Goal: Transaction & Acquisition: Download file/media

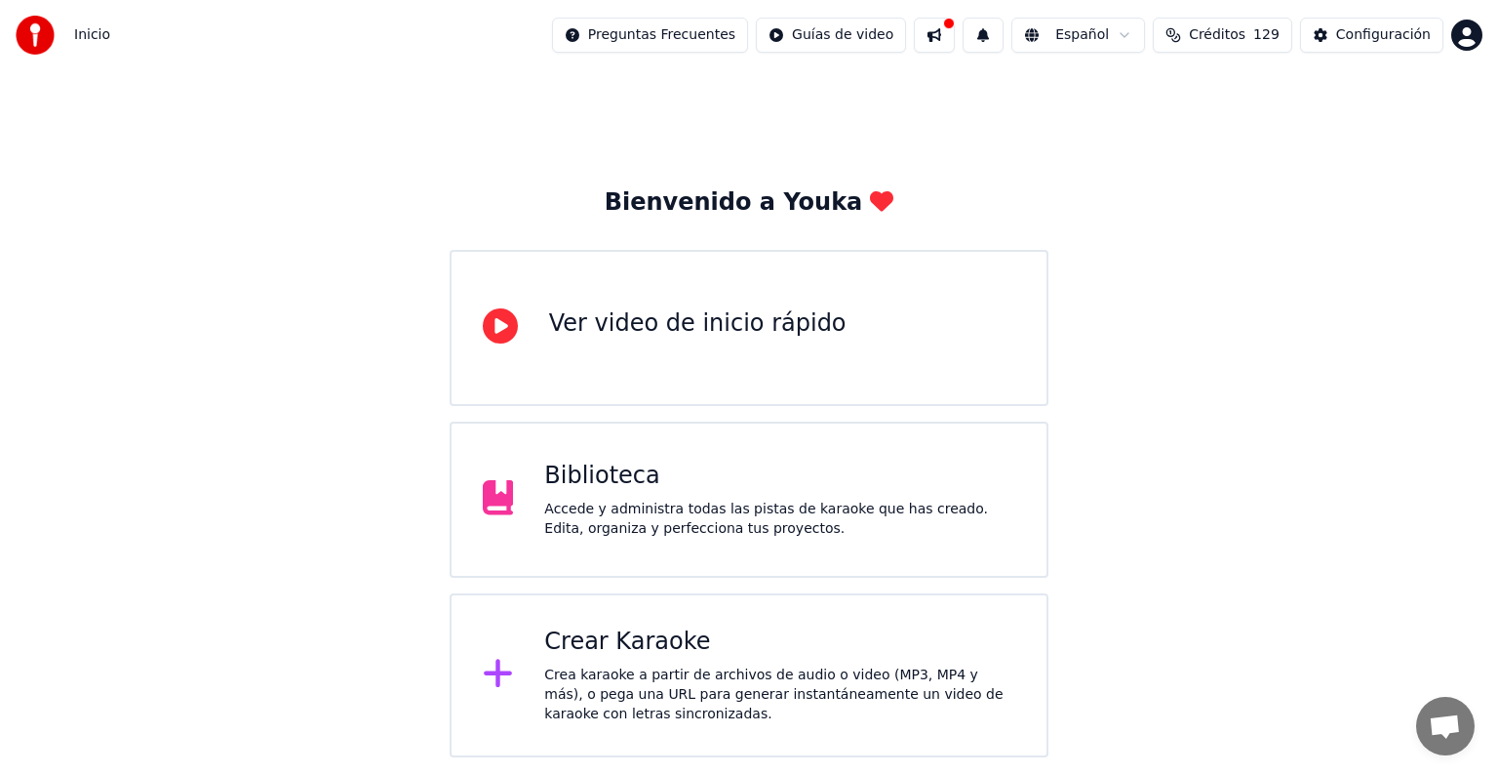
click at [656, 494] on div "Biblioteca Accede y administra todas las pistas de karaoke que has creado. Edit…" at bounding box center [779, 499] width 471 height 78
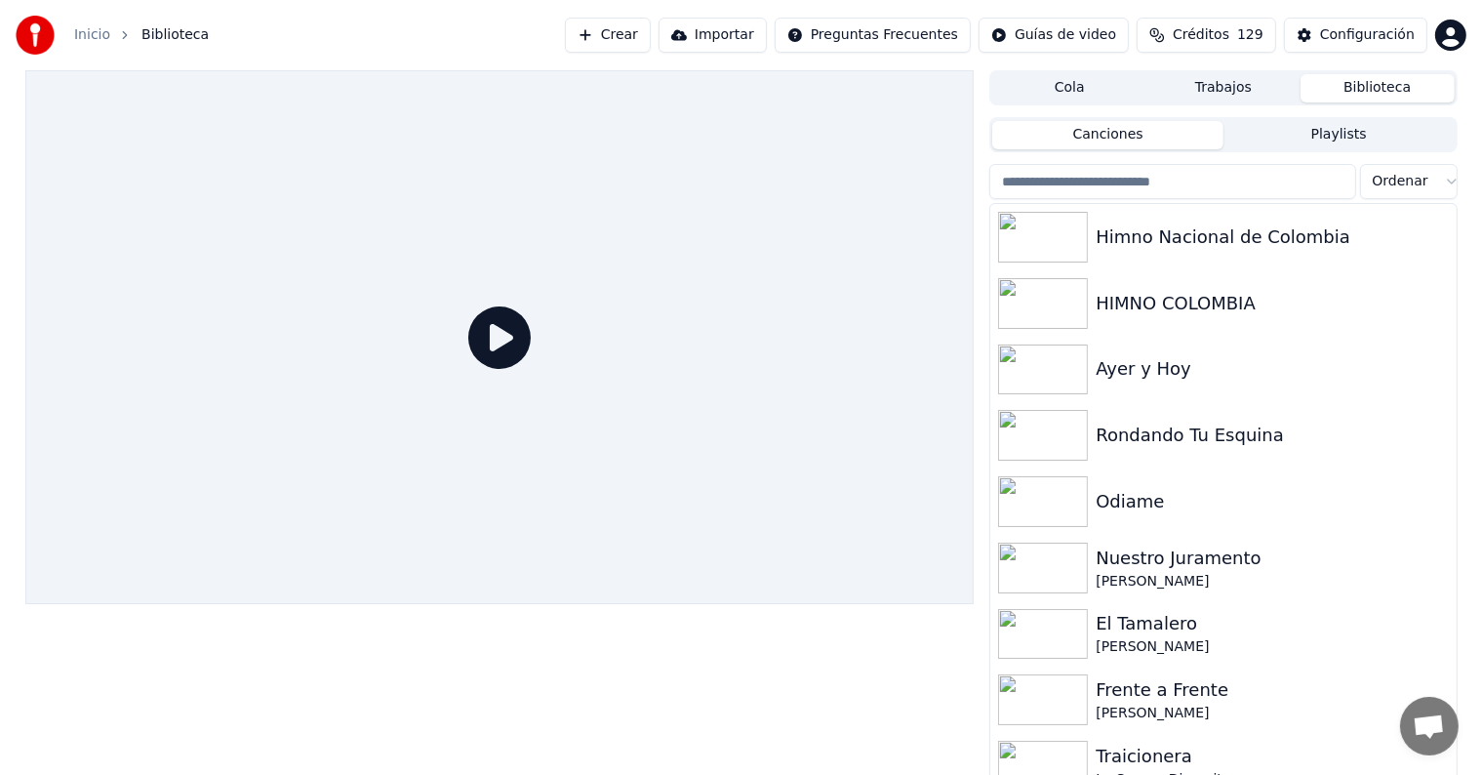
click at [1186, 182] on input "search" at bounding box center [1172, 181] width 366 height 35
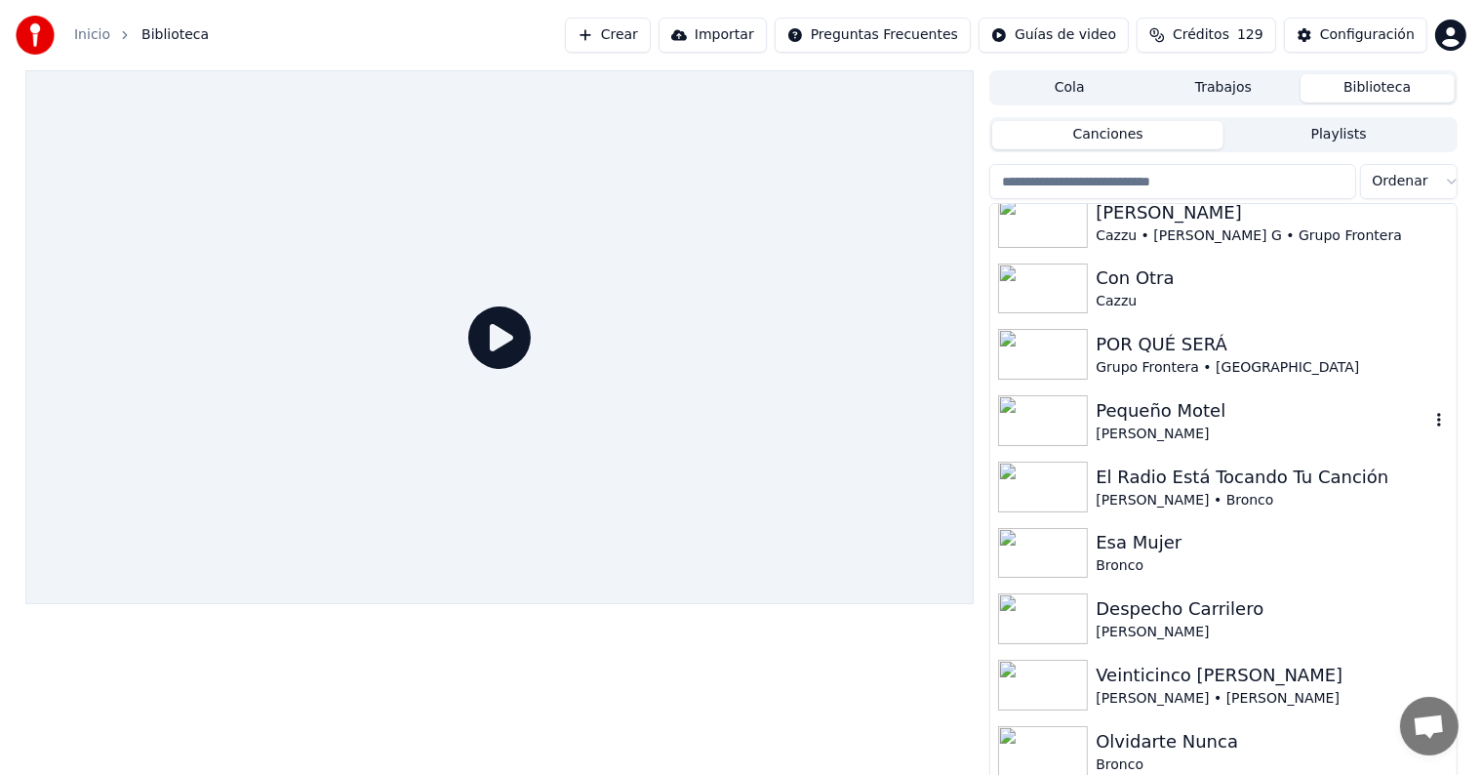
scroll to position [2072, 0]
click at [1178, 673] on div "Veinticinco [PERSON_NAME]" at bounding box center [1261, 673] width 333 height 27
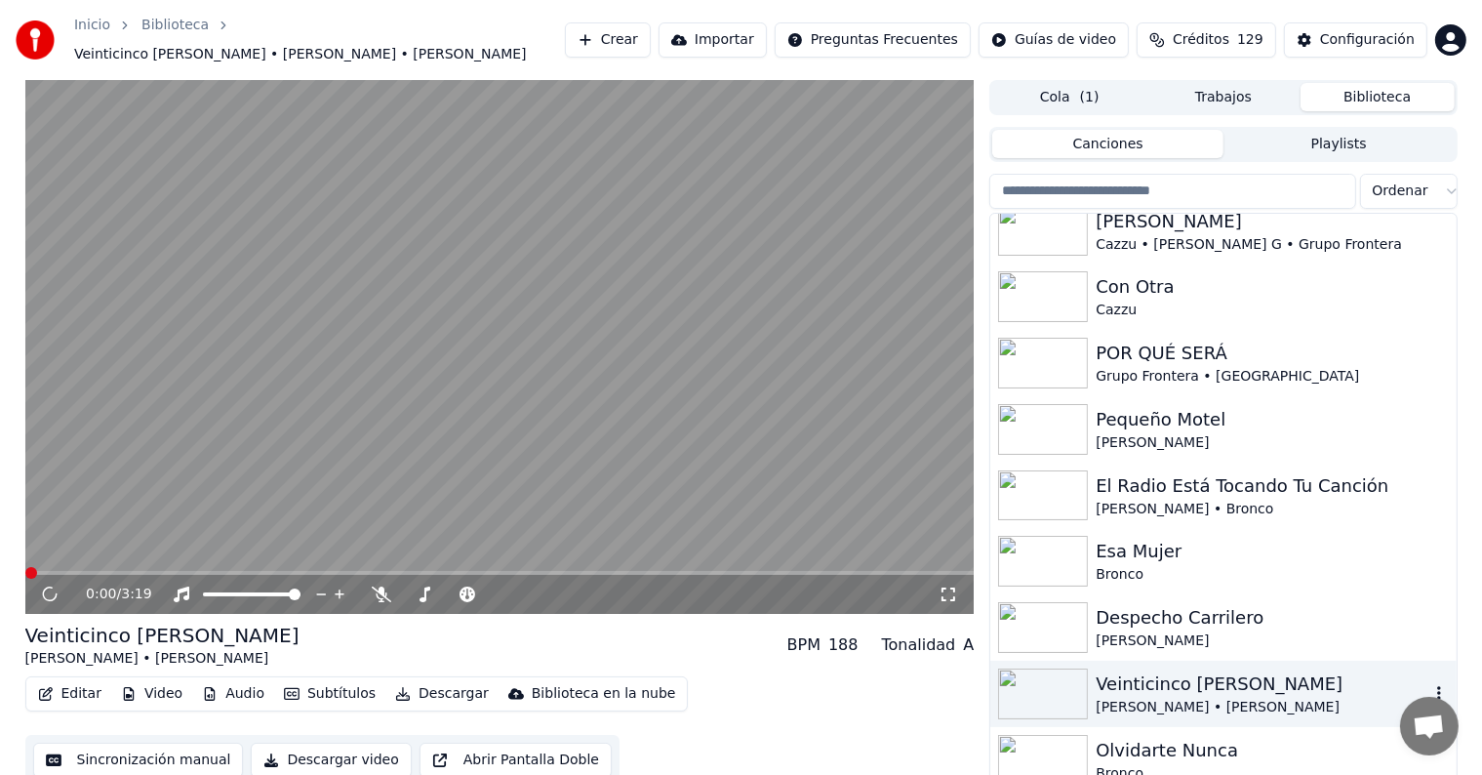
click at [1221, 680] on div "Veinticinco [PERSON_NAME]" at bounding box center [1261, 683] width 333 height 27
click at [148, 564] on div "Instrumental Instrumental" at bounding box center [187, 553] width 99 height 27
click at [109, 557] on video at bounding box center [499, 347] width 949 height 534
click at [108, 571] on span at bounding box center [499, 573] width 949 height 4
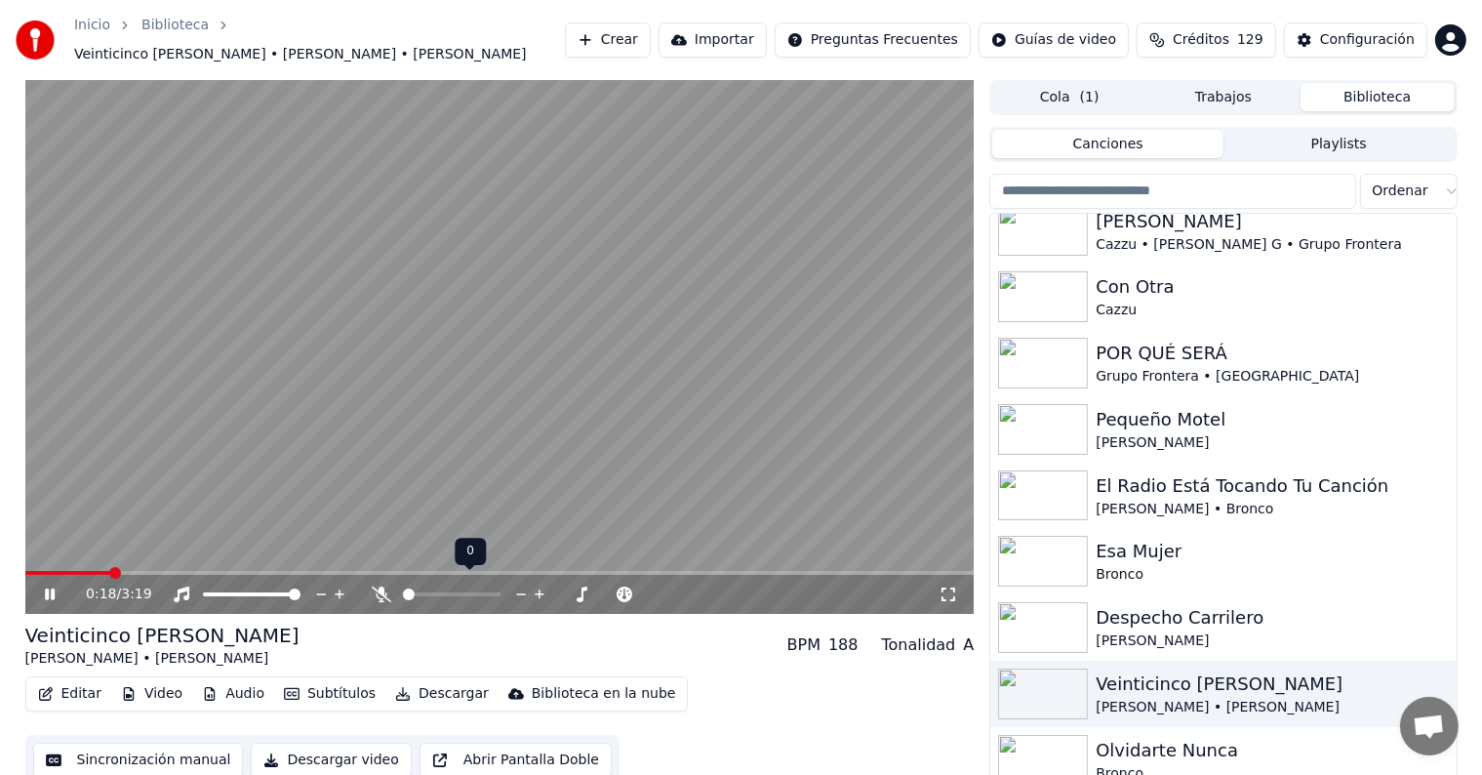
click at [403, 588] on span at bounding box center [409, 594] width 12 height 12
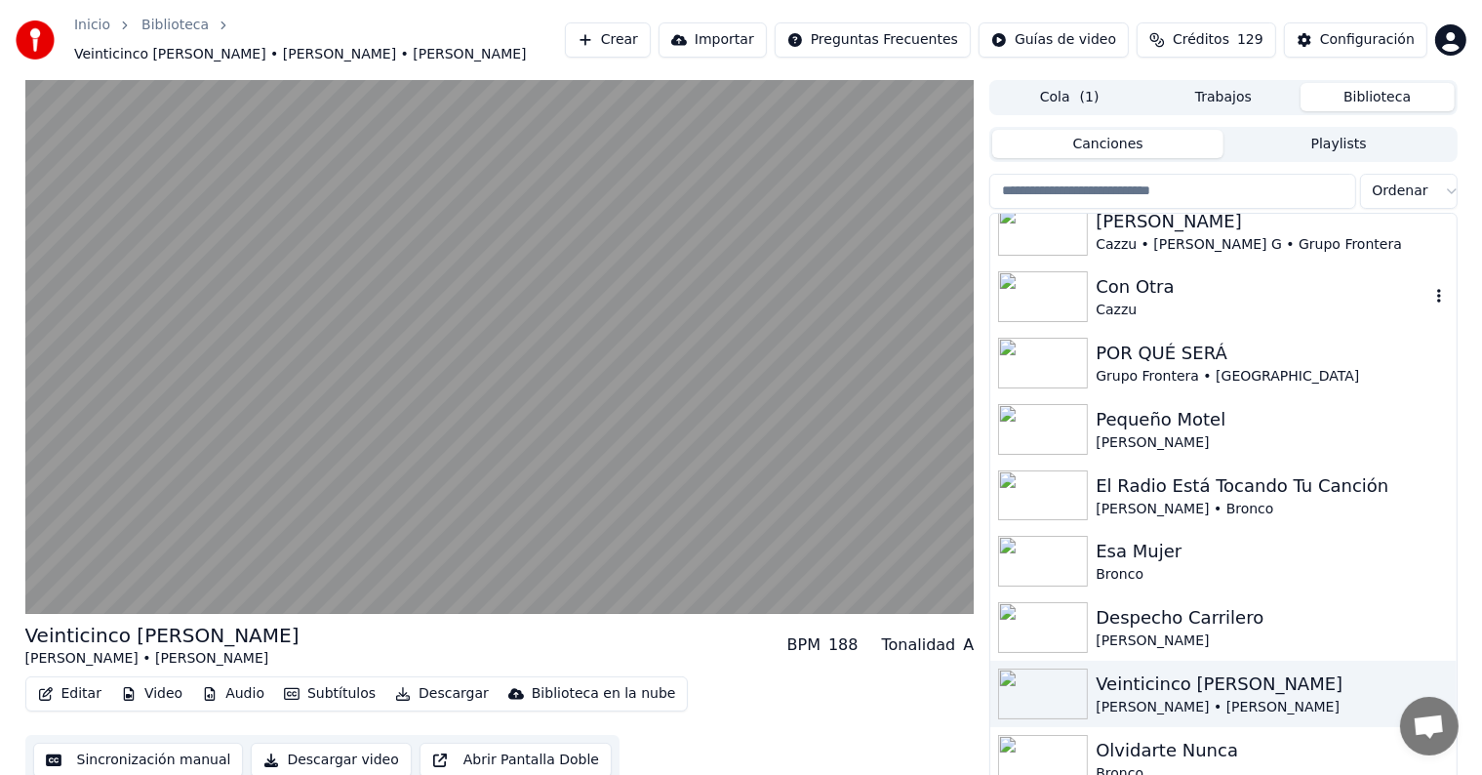
click at [1116, 300] on div "Cazzu" at bounding box center [1261, 310] width 333 height 20
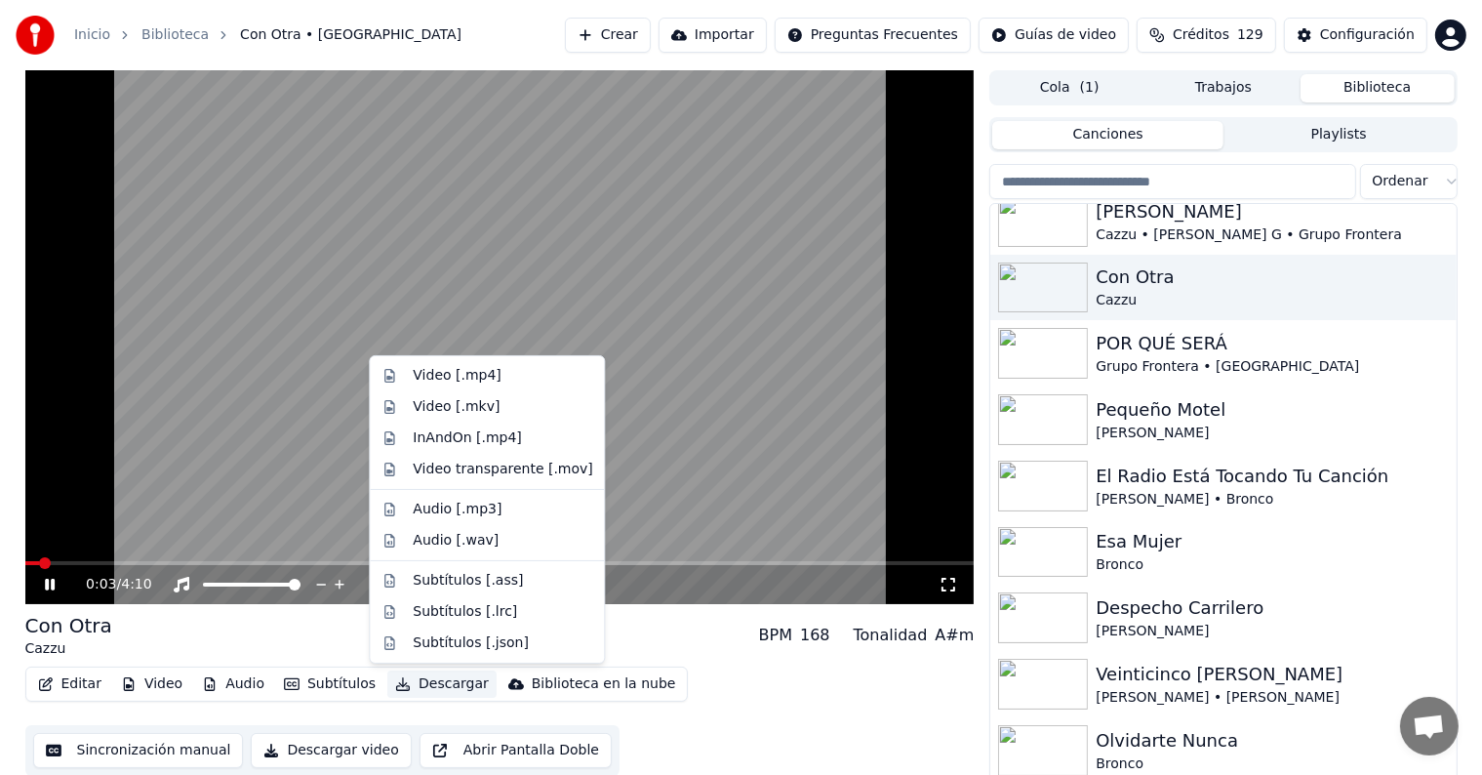
click at [415, 687] on button "Descargar" at bounding box center [441, 683] width 109 height 27
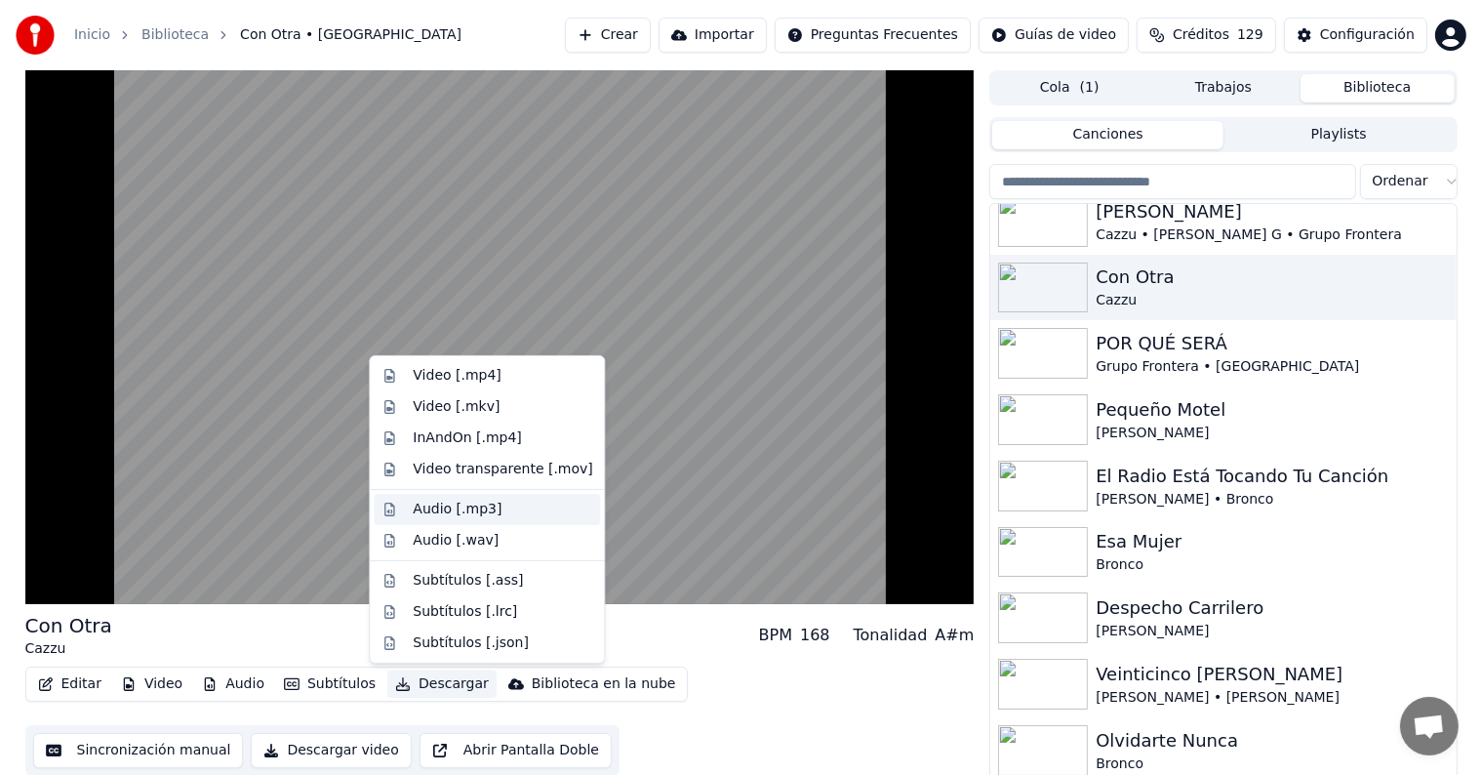
click at [498, 505] on div "Audio [.mp3]" at bounding box center [502, 509] width 179 height 20
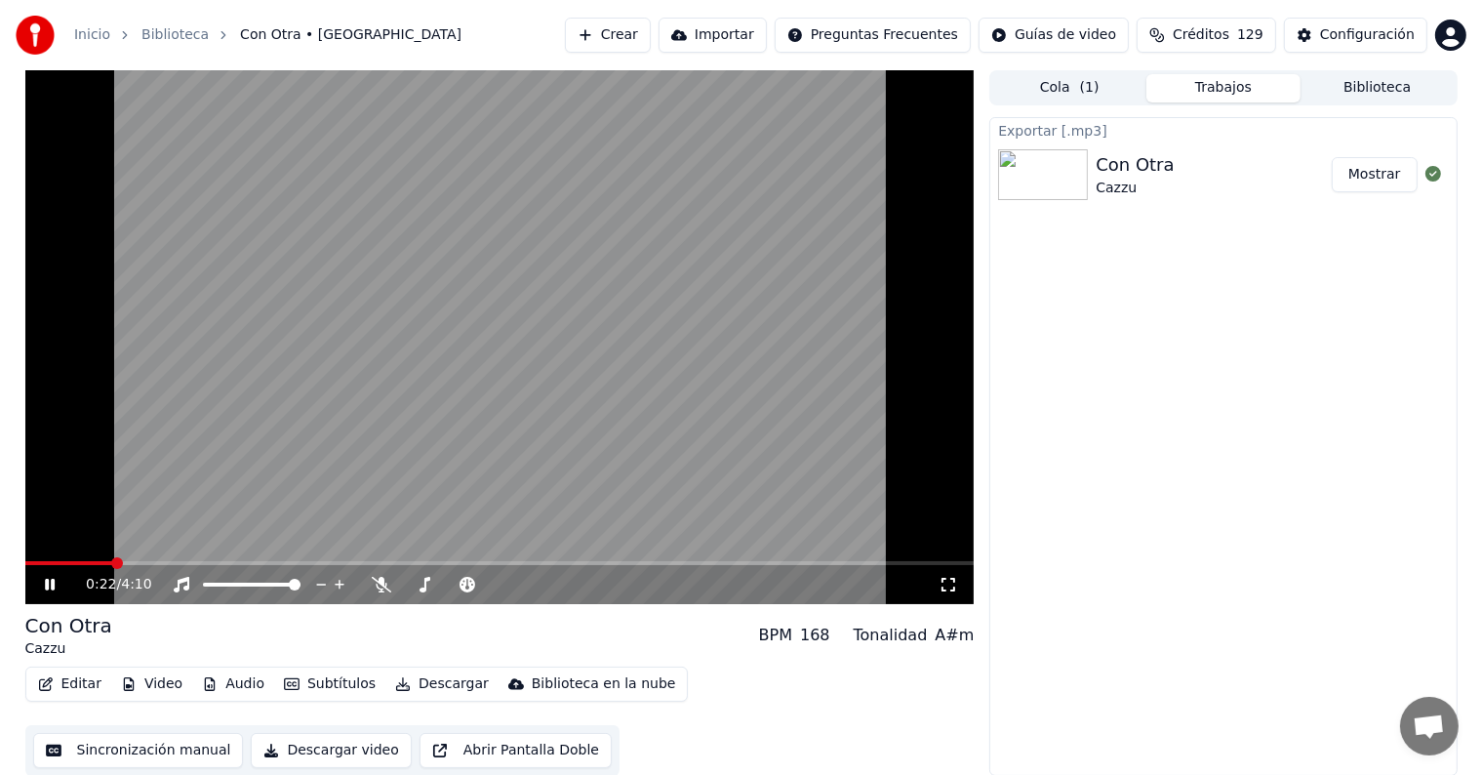
click at [50, 589] on icon at bounding box center [64, 585] width 46 height 16
click at [418, 685] on button "Descargar" at bounding box center [441, 683] width 109 height 27
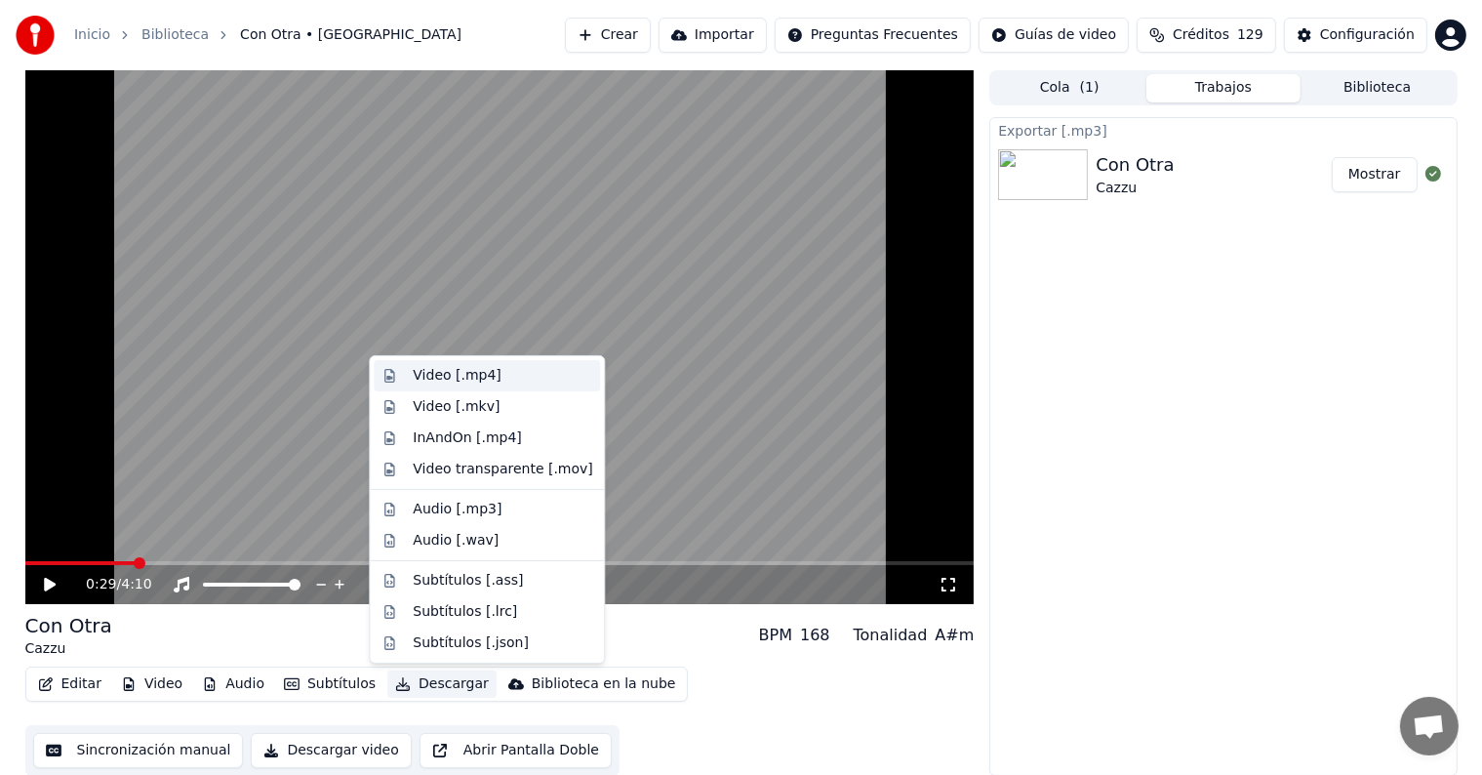
click at [450, 377] on div "Video [.mp4]" at bounding box center [457, 376] width 88 height 20
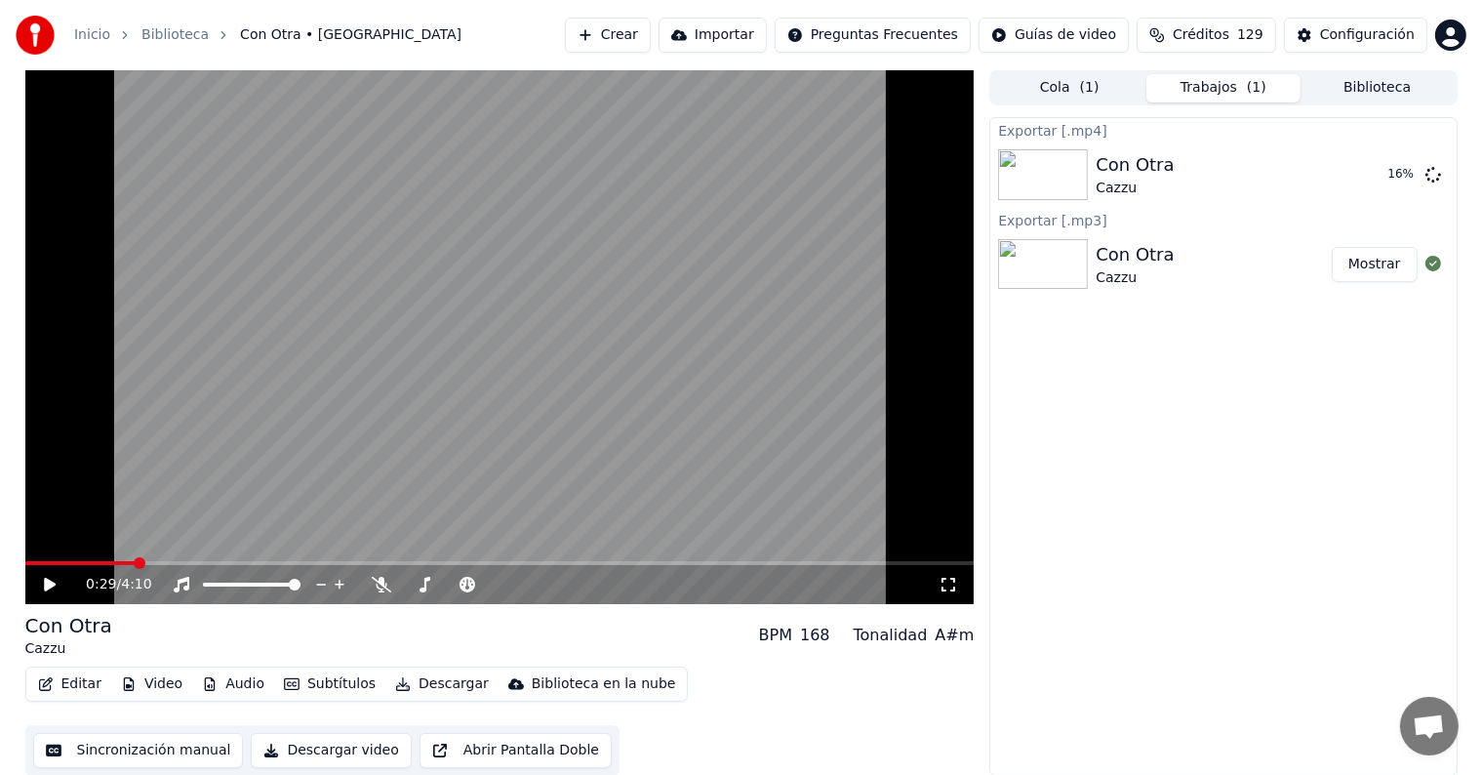
click at [47, 589] on icon at bounding box center [50, 584] width 12 height 14
click at [386, 558] on video at bounding box center [499, 337] width 949 height 534
click at [497, 560] on video at bounding box center [499, 337] width 949 height 534
click at [513, 562] on span at bounding box center [499, 563] width 949 height 4
click at [51, 589] on icon at bounding box center [50, 584] width 10 height 12
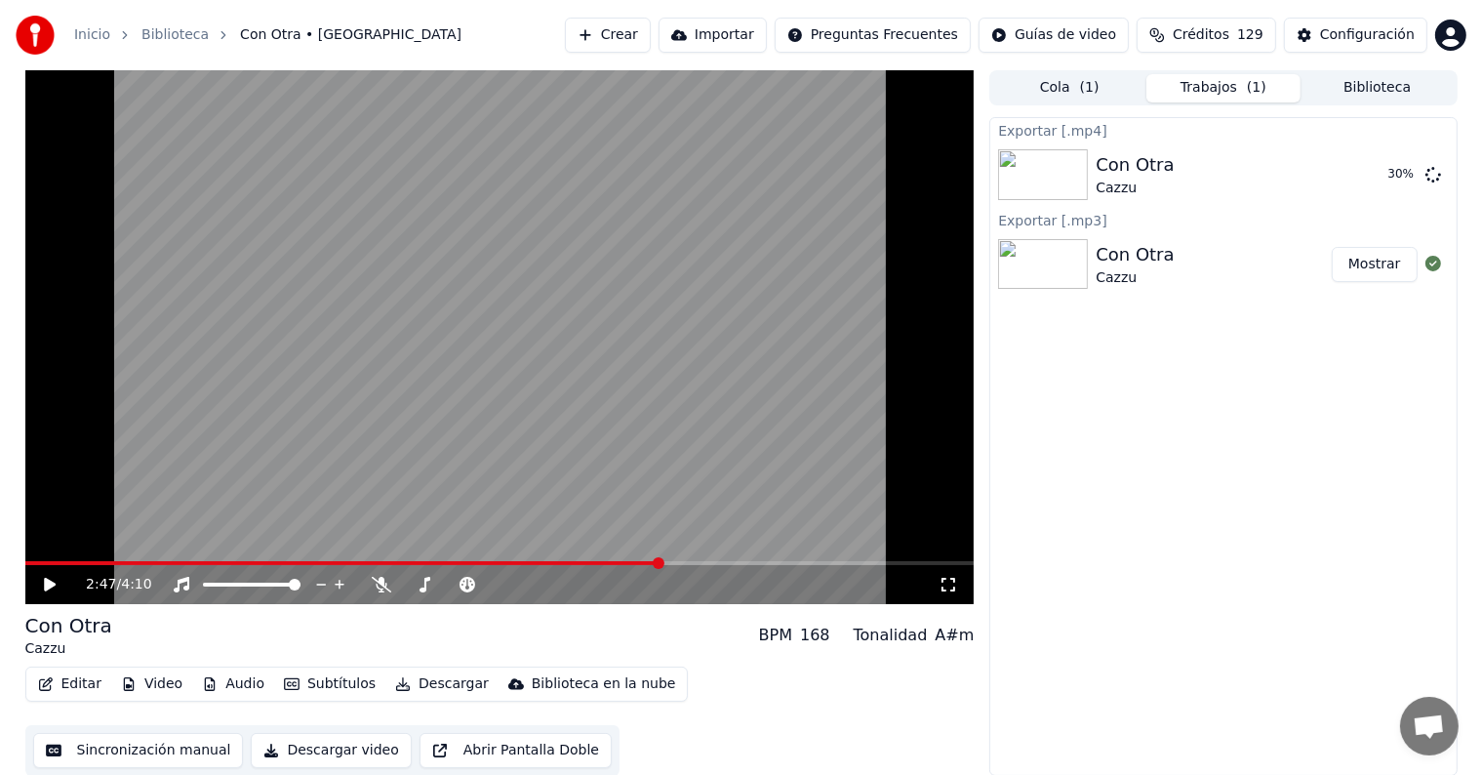
click at [1082, 162] on img at bounding box center [1043, 174] width 90 height 51
click at [1420, 164] on div "Con Otra Cazzu 30 %" at bounding box center [1222, 174] width 465 height 66
click at [33, 569] on span at bounding box center [38, 563] width 12 height 12
click at [46, 582] on icon at bounding box center [50, 584] width 12 height 14
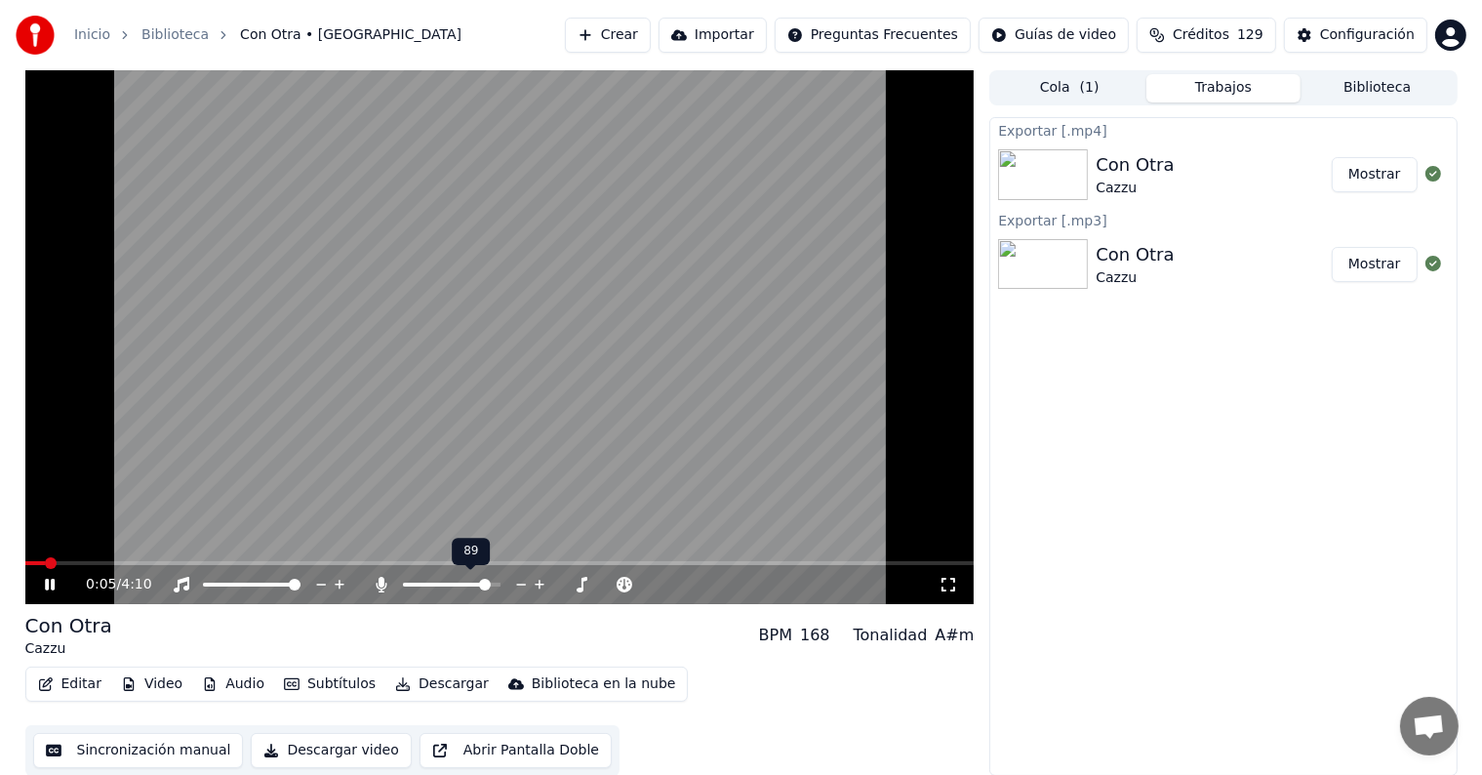
click at [491, 585] on span at bounding box center [485, 584] width 12 height 12
click at [54, 581] on icon at bounding box center [64, 585] width 46 height 16
click at [145, 690] on button "Video" at bounding box center [151, 683] width 77 height 27
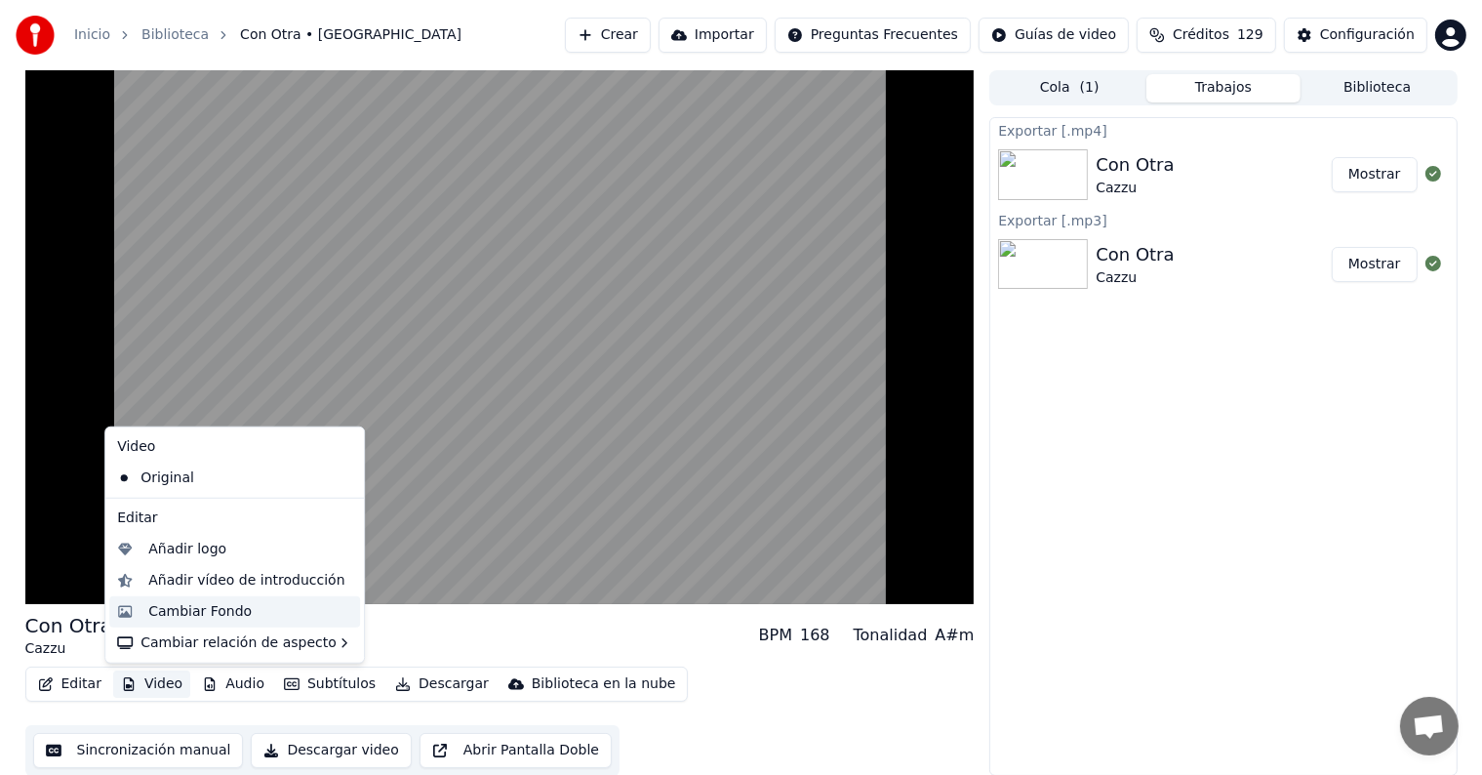
click at [237, 615] on div "Cambiar Fondo" at bounding box center [199, 612] width 103 height 20
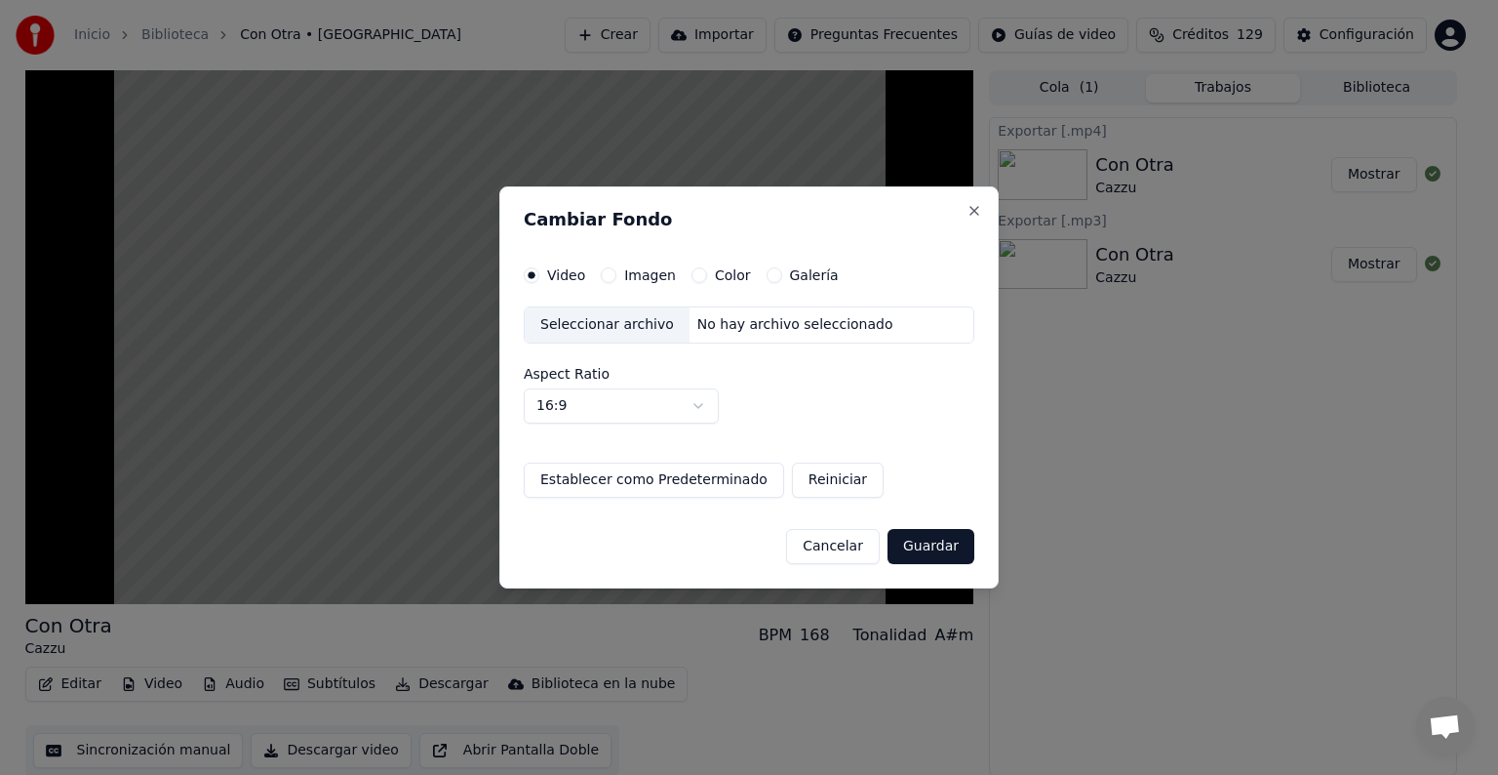
click at [617, 317] on div "Seleccionar archivo" at bounding box center [607, 324] width 165 height 35
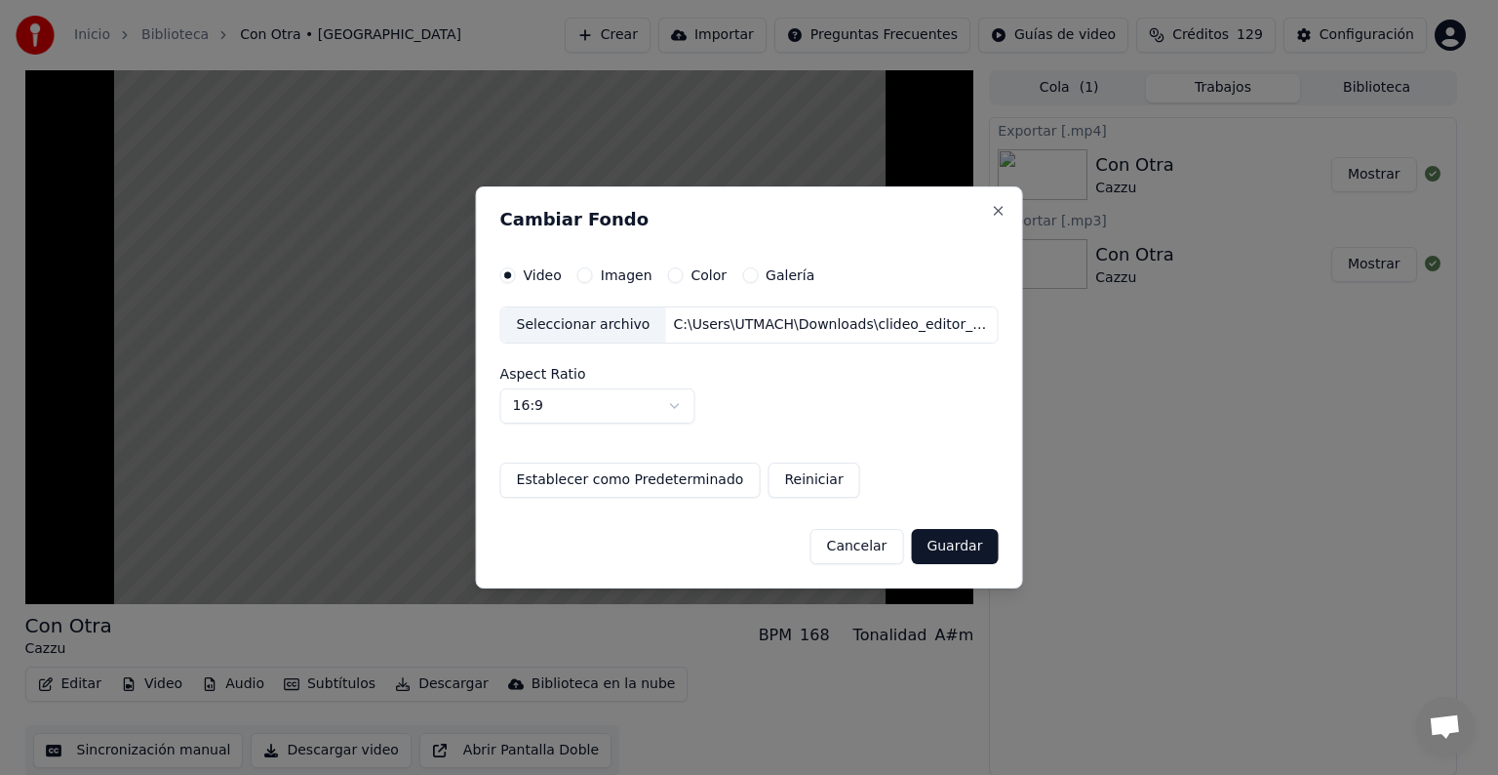
click at [957, 545] on button "Guardar" at bounding box center [954, 546] width 87 height 35
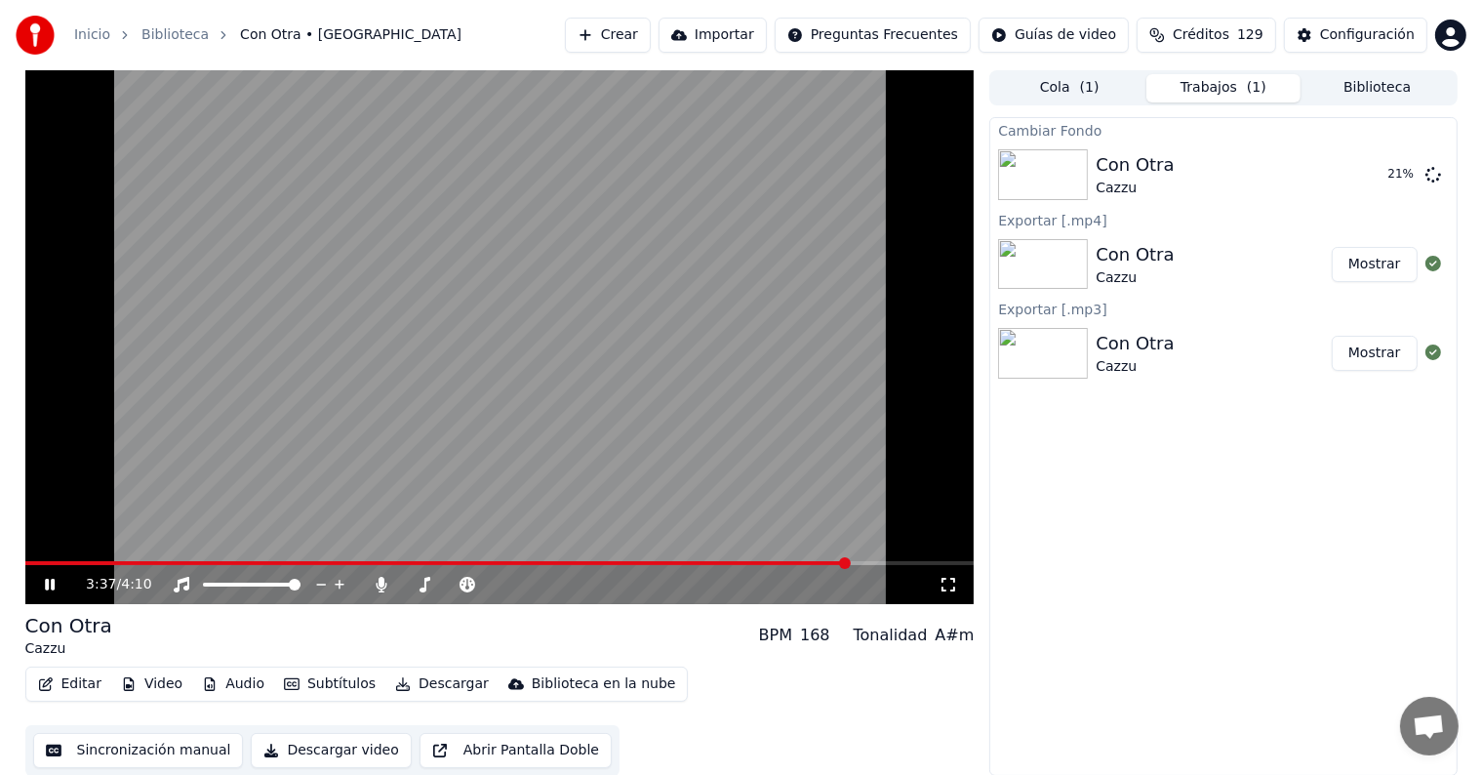
click at [82, 559] on video at bounding box center [499, 337] width 949 height 534
click at [86, 563] on span at bounding box center [55, 563] width 60 height 4
click at [48, 583] on icon at bounding box center [50, 584] width 12 height 14
click at [59, 564] on span at bounding box center [59, 563] width 68 height 4
click at [54, 585] on icon at bounding box center [50, 584] width 10 height 12
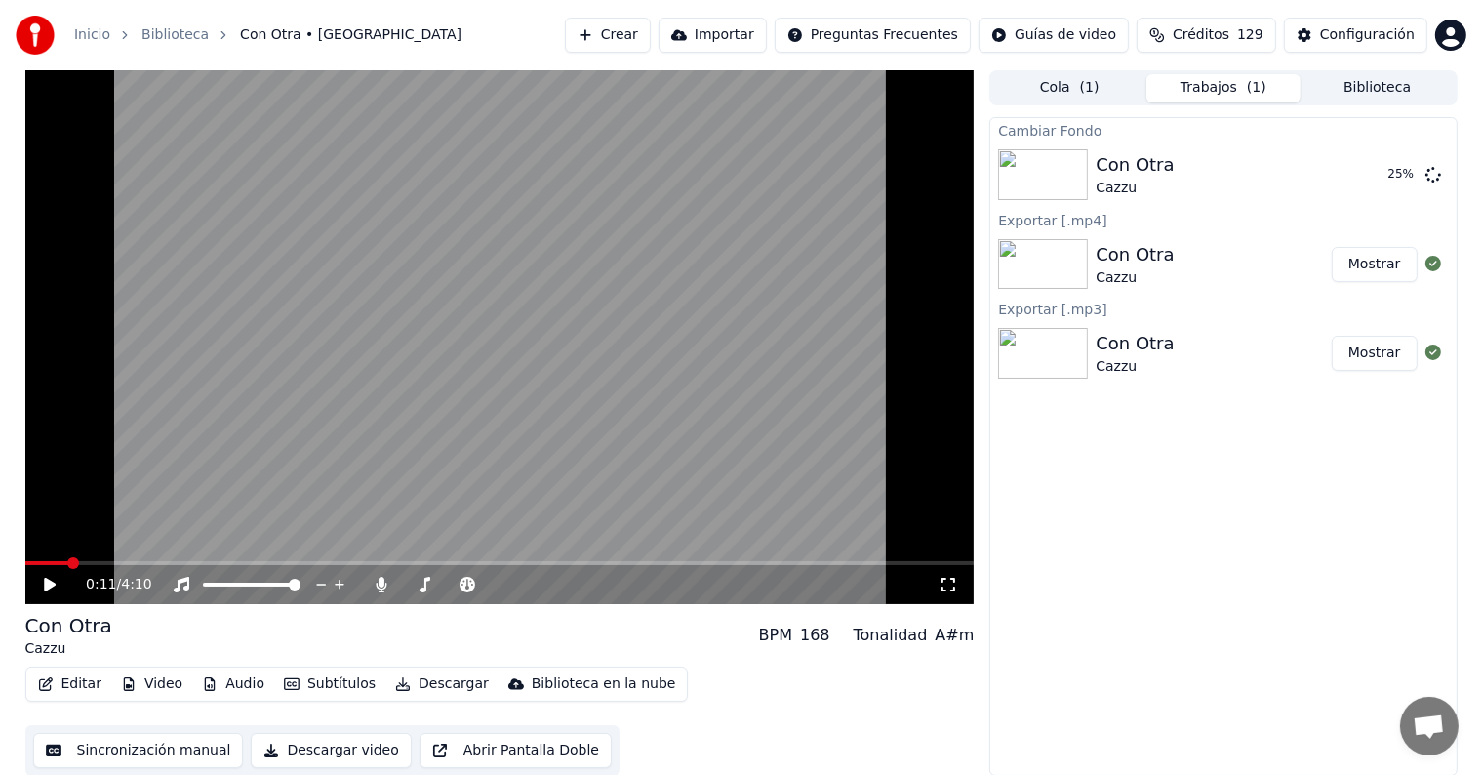
click at [54, 585] on icon at bounding box center [50, 584] width 12 height 14
click at [54, 585] on icon at bounding box center [50, 584] width 10 height 12
click at [30, 569] on span at bounding box center [34, 563] width 12 height 12
click at [47, 588] on icon at bounding box center [50, 584] width 12 height 14
click at [68, 562] on span at bounding box center [48, 563] width 46 height 4
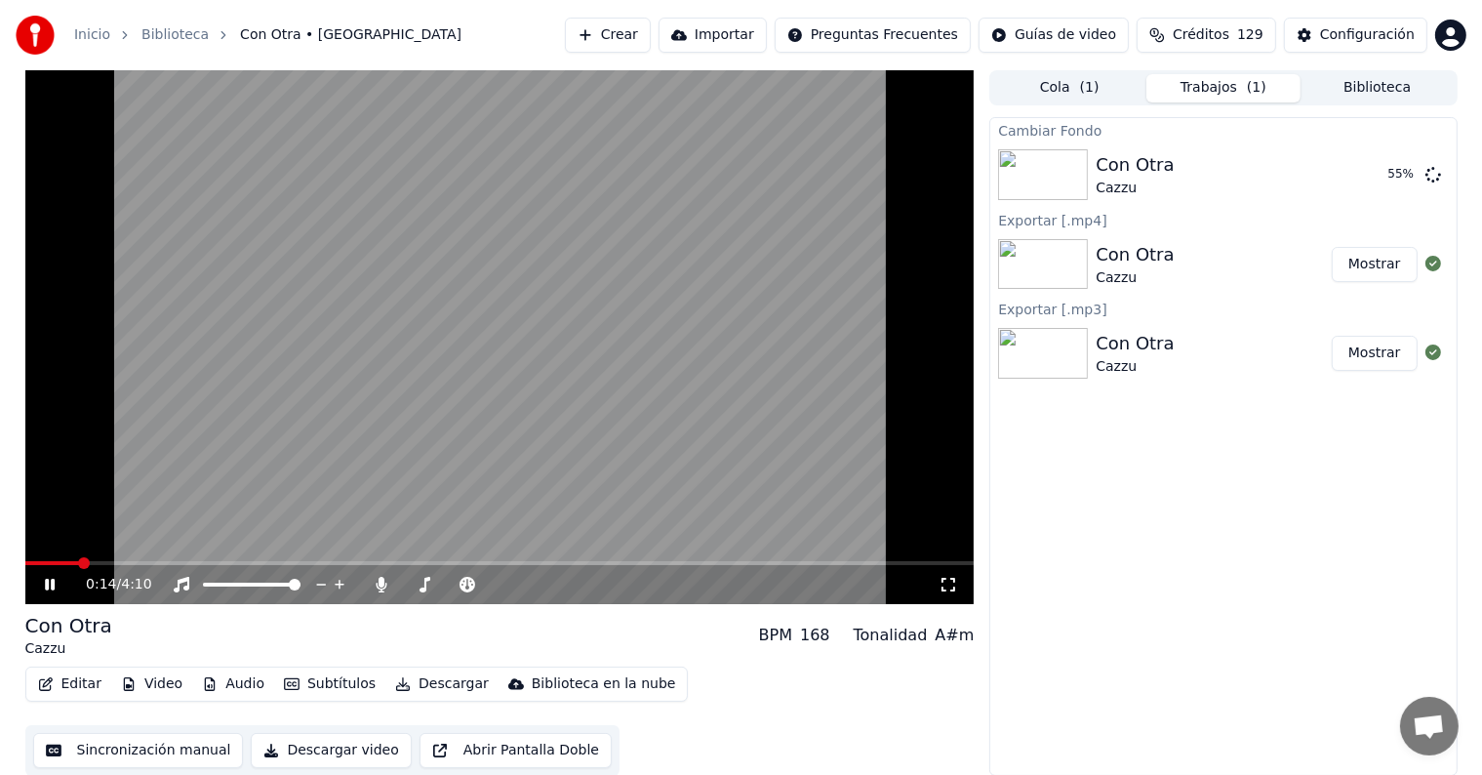
click at [48, 562] on span at bounding box center [52, 563] width 54 height 4
click at [203, 590] on span at bounding box center [209, 584] width 12 height 12
click at [403, 586] on span at bounding box center [403, 584] width 0 height 4
click at [437, 582] on span at bounding box center [439, 584] width 12 height 12
click at [43, 579] on icon at bounding box center [64, 585] width 46 height 16
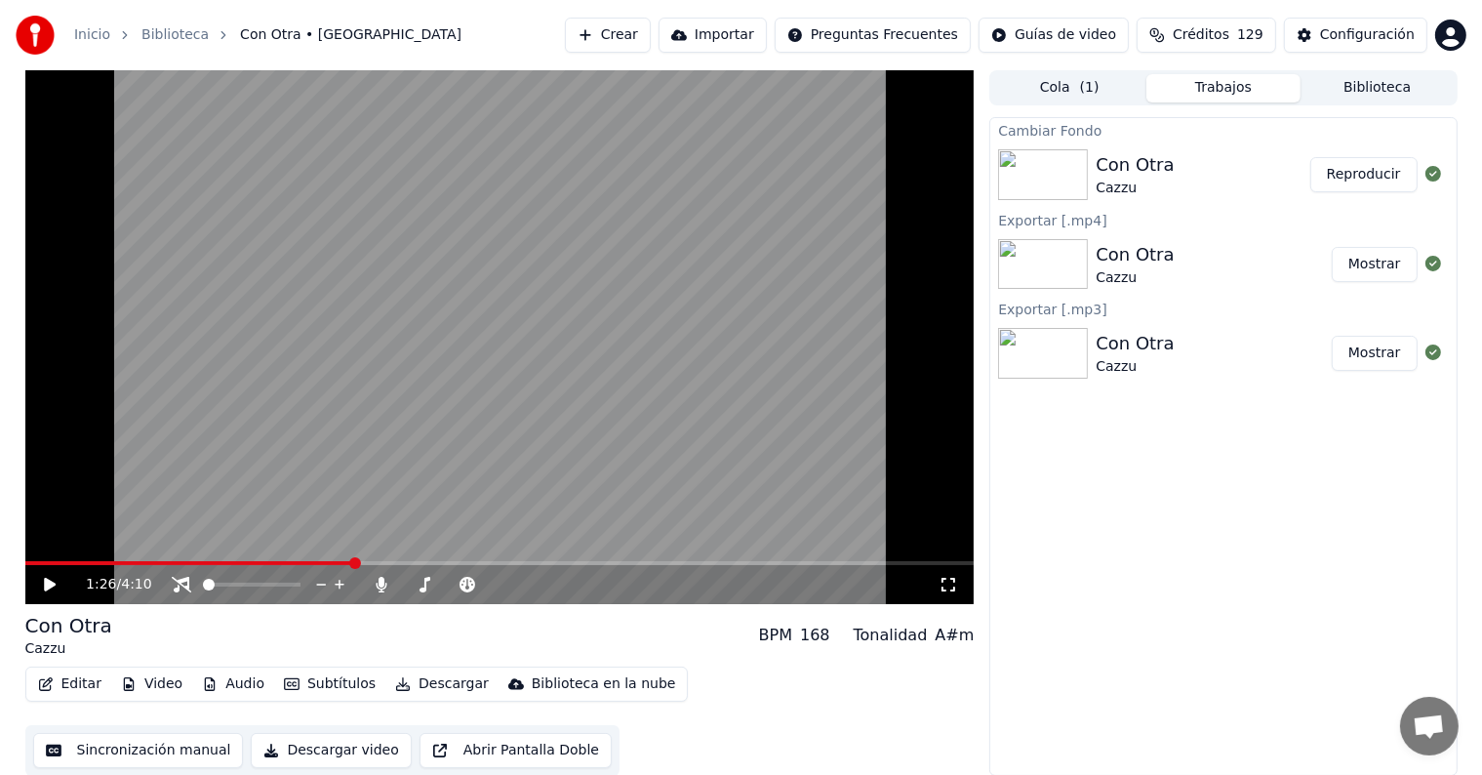
click at [43, 579] on icon at bounding box center [64, 585] width 46 height 16
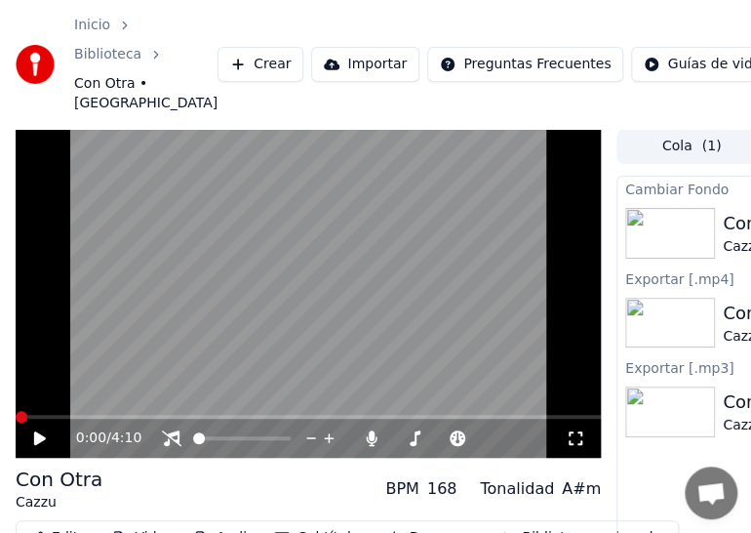
click at [16, 420] on span at bounding box center [22, 417] width 12 height 12
click at [61, 415] on span at bounding box center [308, 417] width 585 height 4
click at [35, 438] on icon at bounding box center [40, 438] width 12 height 14
click at [38, 418] on span at bounding box center [27, 417] width 23 height 4
click at [43, 437] on icon at bounding box center [40, 438] width 10 height 12
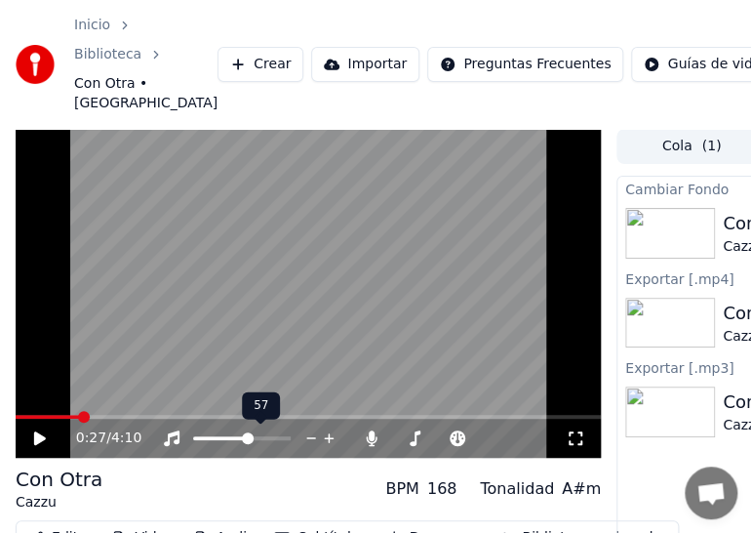
click at [250, 441] on span at bounding box center [248, 438] width 12 height 12
click at [63, 417] on span at bounding box center [40, 417] width 49 height 4
click at [36, 437] on icon at bounding box center [40, 438] width 12 height 14
click at [38, 418] on span at bounding box center [27, 417] width 23 height 4
click at [37, 440] on icon at bounding box center [40, 438] width 10 height 12
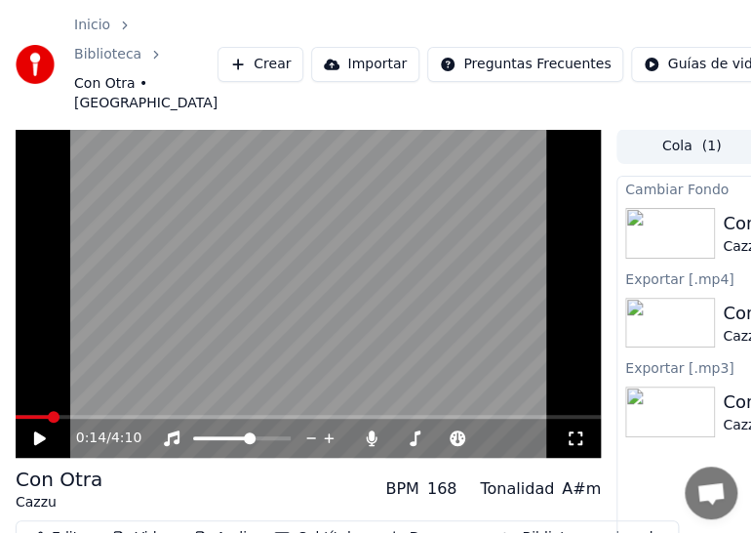
click at [41, 417] on span at bounding box center [32, 417] width 33 height 4
click at [40, 437] on icon at bounding box center [40, 438] width 12 height 14
click at [40, 437] on icon at bounding box center [53, 438] width 45 height 16
click at [39, 415] on span at bounding box center [30, 417] width 29 height 4
click at [39, 435] on icon at bounding box center [40, 438] width 12 height 14
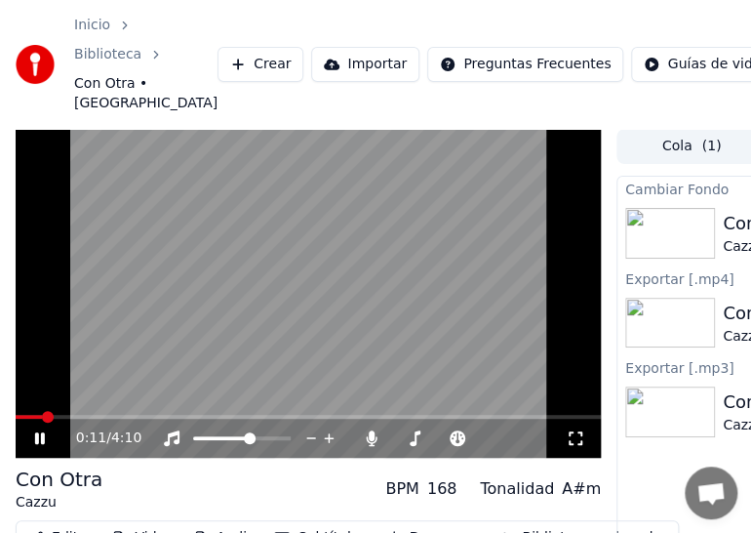
click at [39, 435] on icon at bounding box center [53, 438] width 45 height 16
click at [37, 417] on span at bounding box center [26, 417] width 21 height 4
click at [39, 435] on icon at bounding box center [40, 438] width 12 height 14
click at [39, 418] on span at bounding box center [27, 417] width 23 height 4
click at [31, 416] on span at bounding box center [24, 417] width 17 height 4
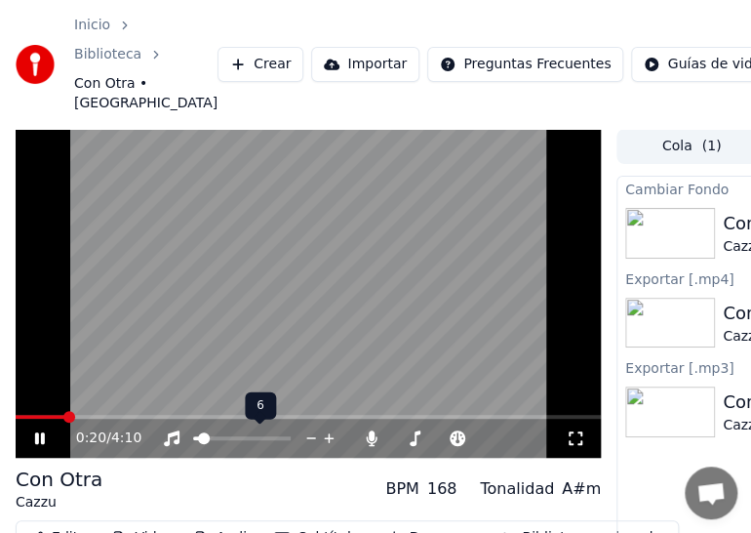
click at [198, 432] on span at bounding box center [204, 438] width 12 height 12
click at [189, 431] on div at bounding box center [259, 438] width 157 height 20
click at [193, 436] on span at bounding box center [199, 438] width 12 height 12
click at [193, 444] on span at bounding box center [199, 438] width 12 height 12
click at [196, 418] on div "1:37 / 4:10" at bounding box center [308, 437] width 585 height 39
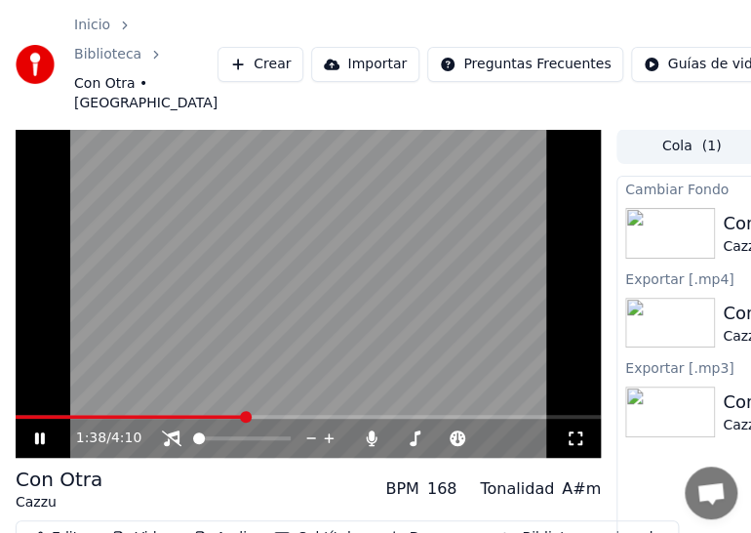
click at [191, 414] on video at bounding box center [308, 294] width 585 height 330
click at [182, 418] on span at bounding box center [100, 417] width 168 height 4
click at [171, 418] on span at bounding box center [100, 417] width 168 height 4
click at [43, 438] on icon at bounding box center [40, 438] width 12 height 14
click at [244, 437] on span at bounding box center [244, 438] width 12 height 12
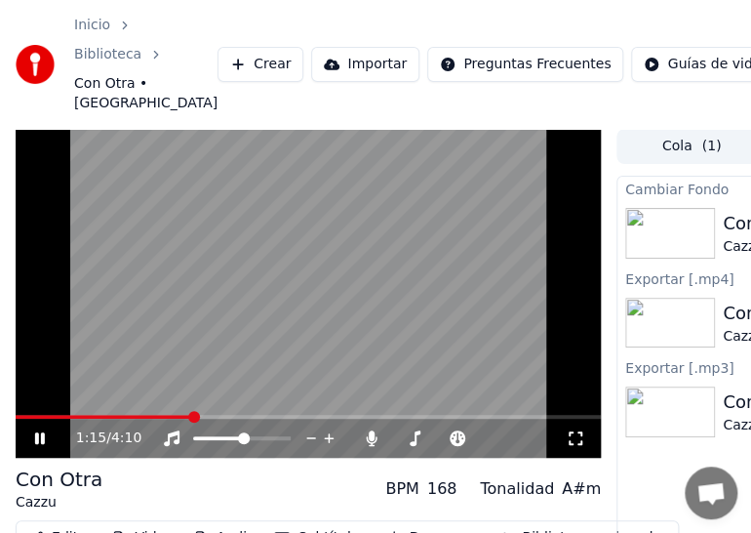
click at [37, 438] on icon at bounding box center [40, 438] width 10 height 12
click at [180, 417] on span at bounding box center [99, 417] width 166 height 4
click at [46, 444] on icon at bounding box center [53, 438] width 45 height 16
click at [39, 445] on icon at bounding box center [53, 438] width 45 height 16
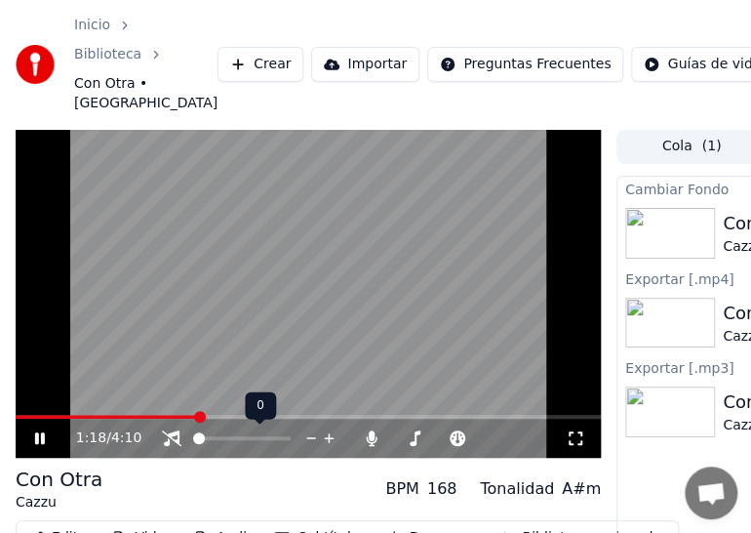
click at [193, 442] on span at bounding box center [199, 438] width 12 height 12
click at [193, 443] on span at bounding box center [199, 438] width 12 height 12
click at [42, 440] on icon at bounding box center [40, 438] width 10 height 12
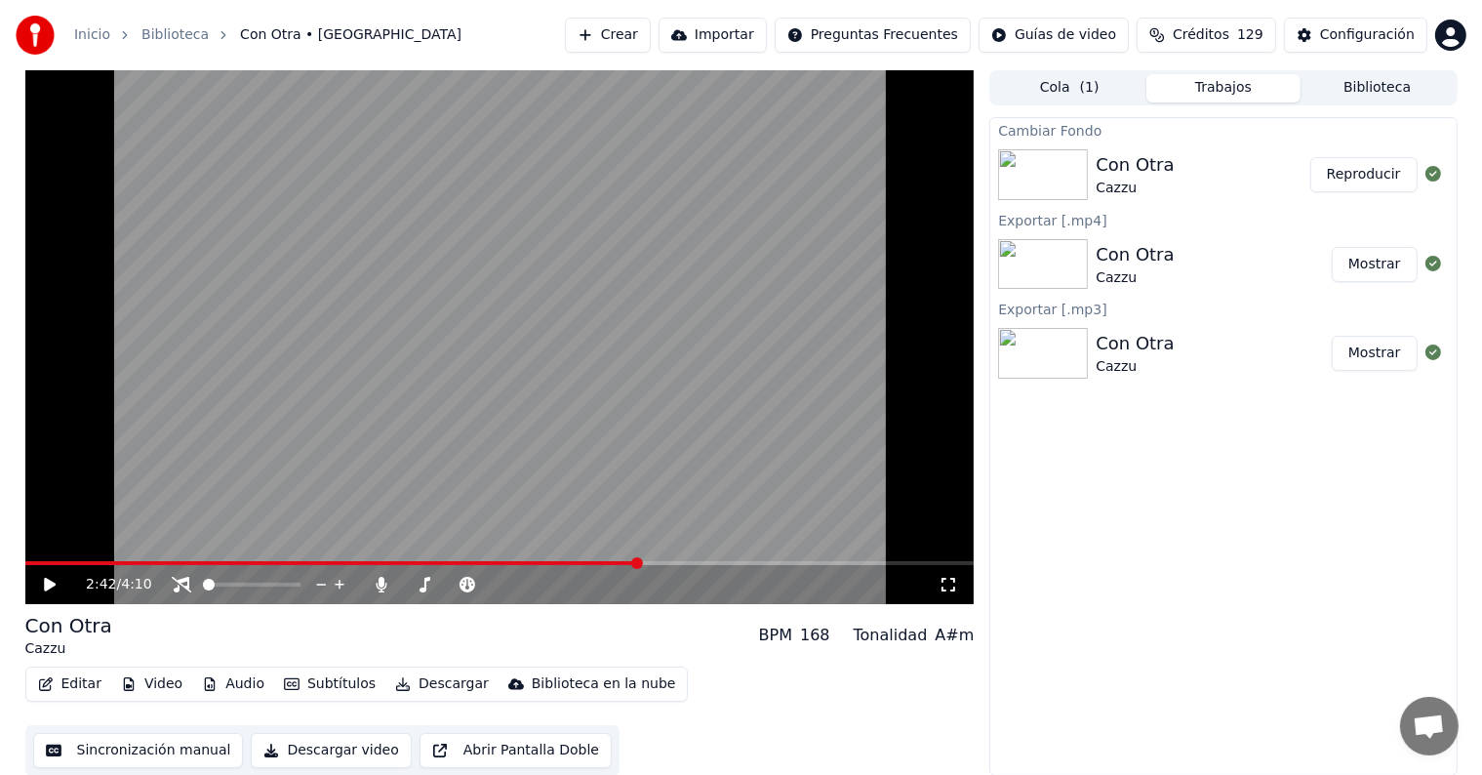
click at [1372, 172] on button "Reproducir" at bounding box center [1363, 174] width 107 height 35
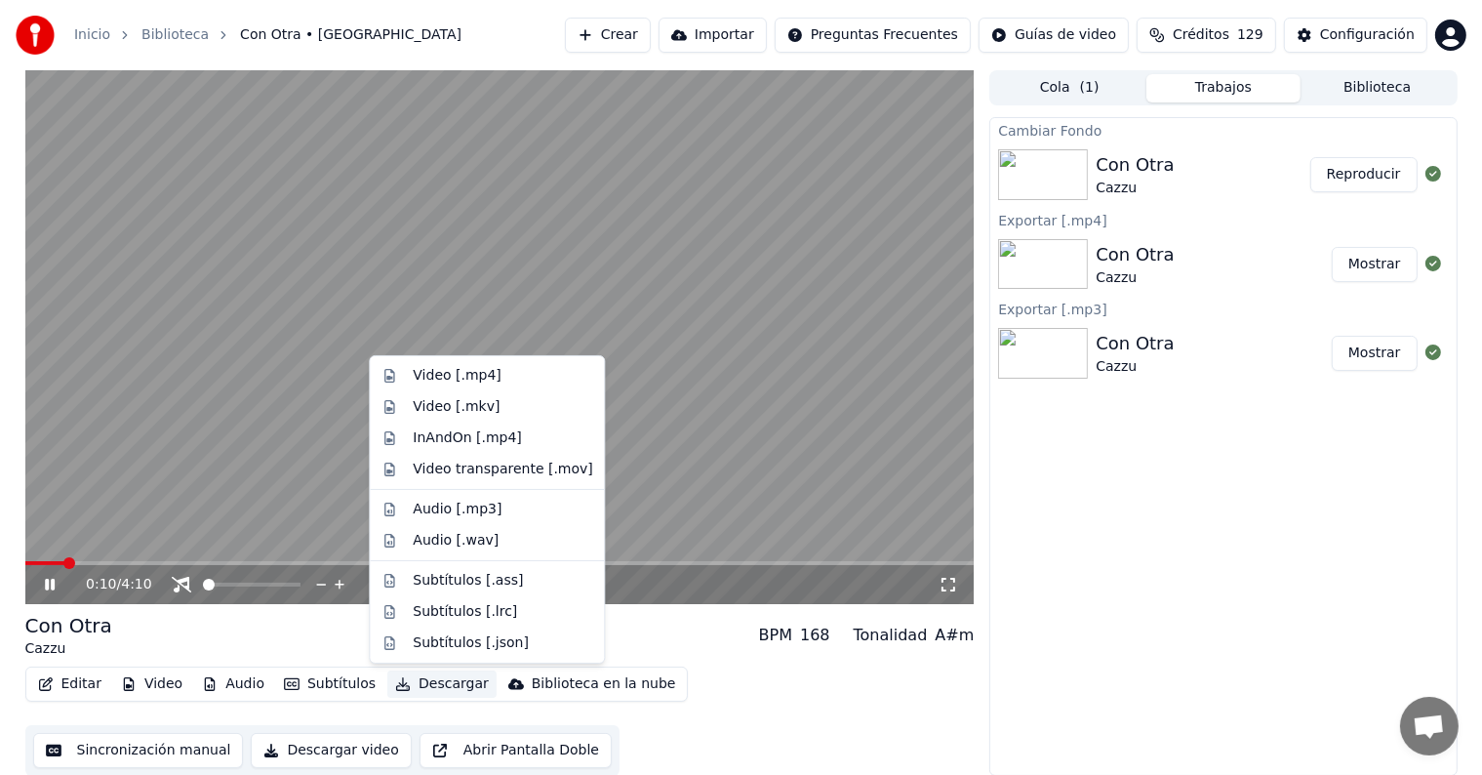
click at [408, 683] on button "Descargar" at bounding box center [441, 683] width 109 height 27
click at [466, 375] on div "Video [.mp4]" at bounding box center [457, 376] width 88 height 20
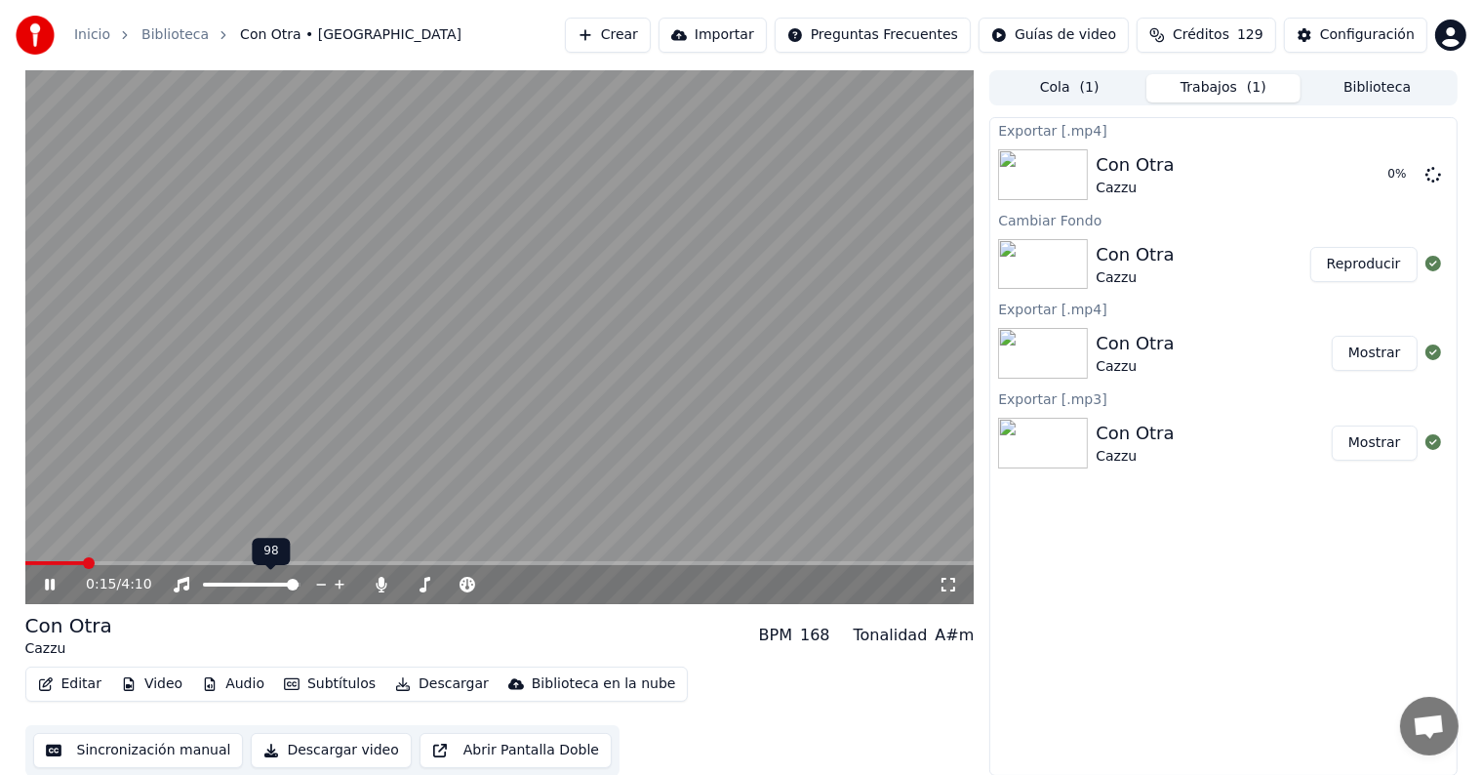
click at [298, 586] on span at bounding box center [293, 584] width 12 height 12
click at [403, 588] on span at bounding box center [409, 584] width 12 height 12
click at [47, 581] on icon at bounding box center [50, 584] width 10 height 12
click at [474, 589] on span at bounding box center [471, 584] width 12 height 12
click at [32, 568] on span at bounding box center [38, 563] width 12 height 12
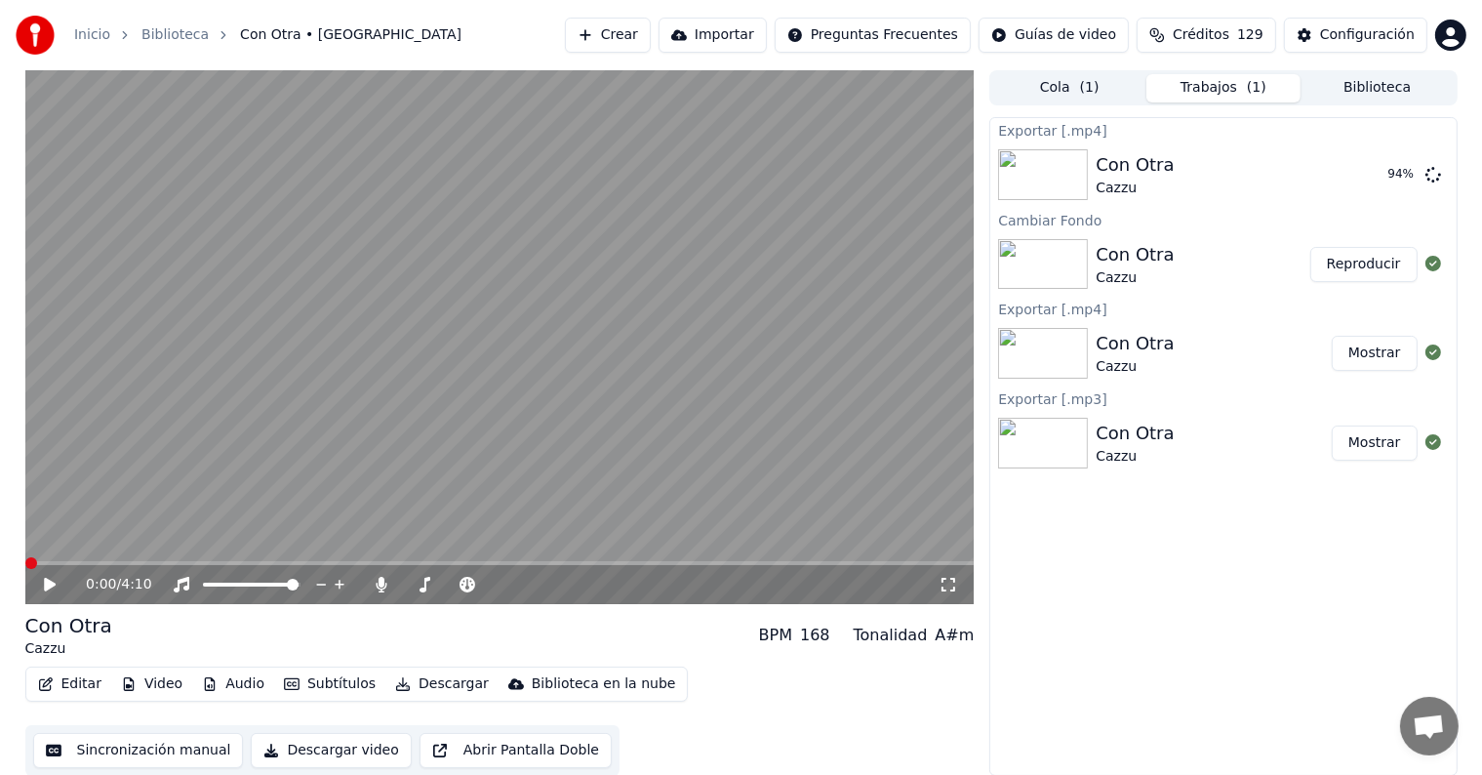
click at [50, 584] on icon at bounding box center [50, 584] width 12 height 14
click at [60, 565] on span at bounding box center [499, 563] width 949 height 4
click at [56, 586] on icon at bounding box center [64, 585] width 46 height 16
click at [1381, 176] on button "Mostrar" at bounding box center [1375, 174] width 86 height 35
click at [403, 587] on span at bounding box center [409, 584] width 12 height 12
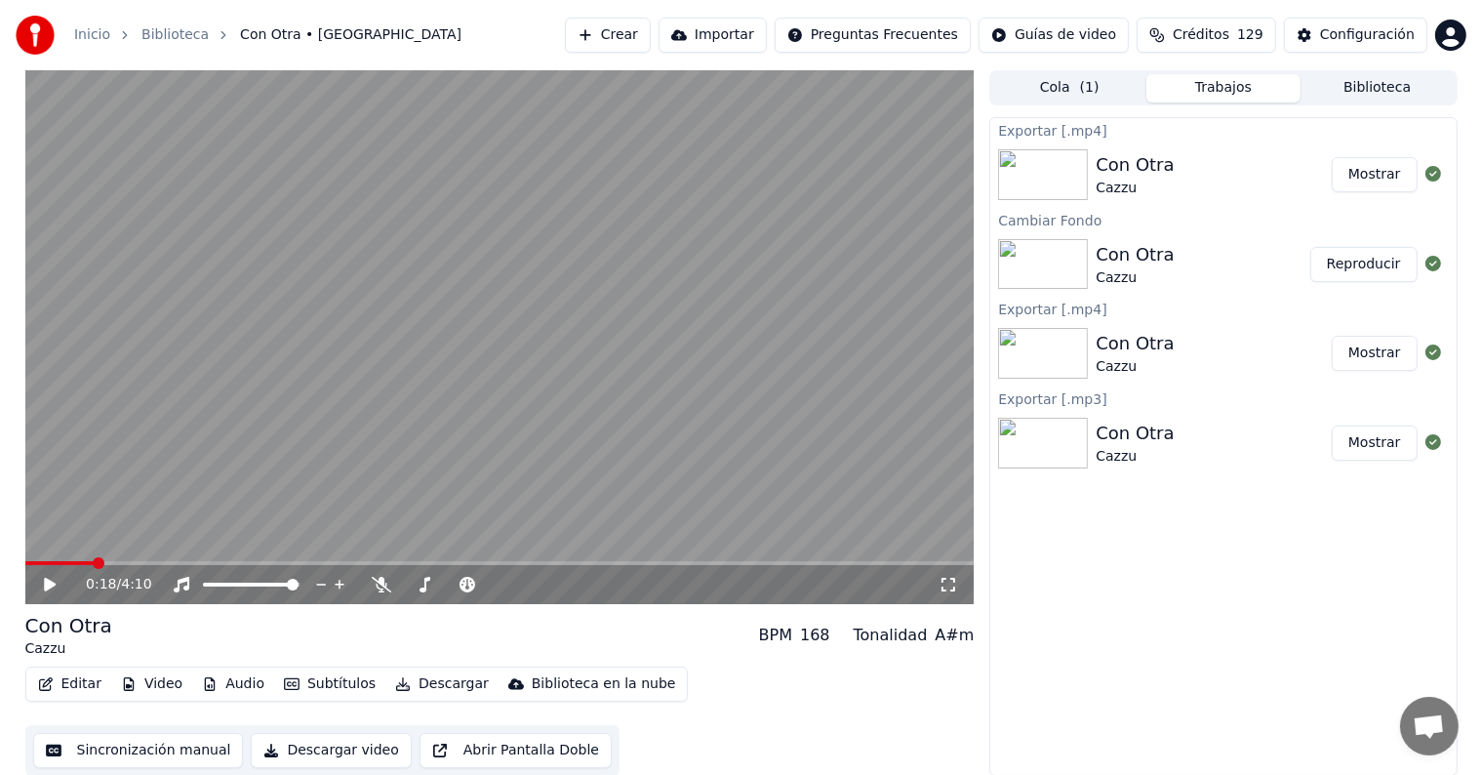
click at [47, 582] on icon at bounding box center [50, 584] width 12 height 14
click at [47, 582] on icon at bounding box center [50, 584] width 10 height 12
click at [431, 679] on button "Descargar" at bounding box center [441, 683] width 109 height 27
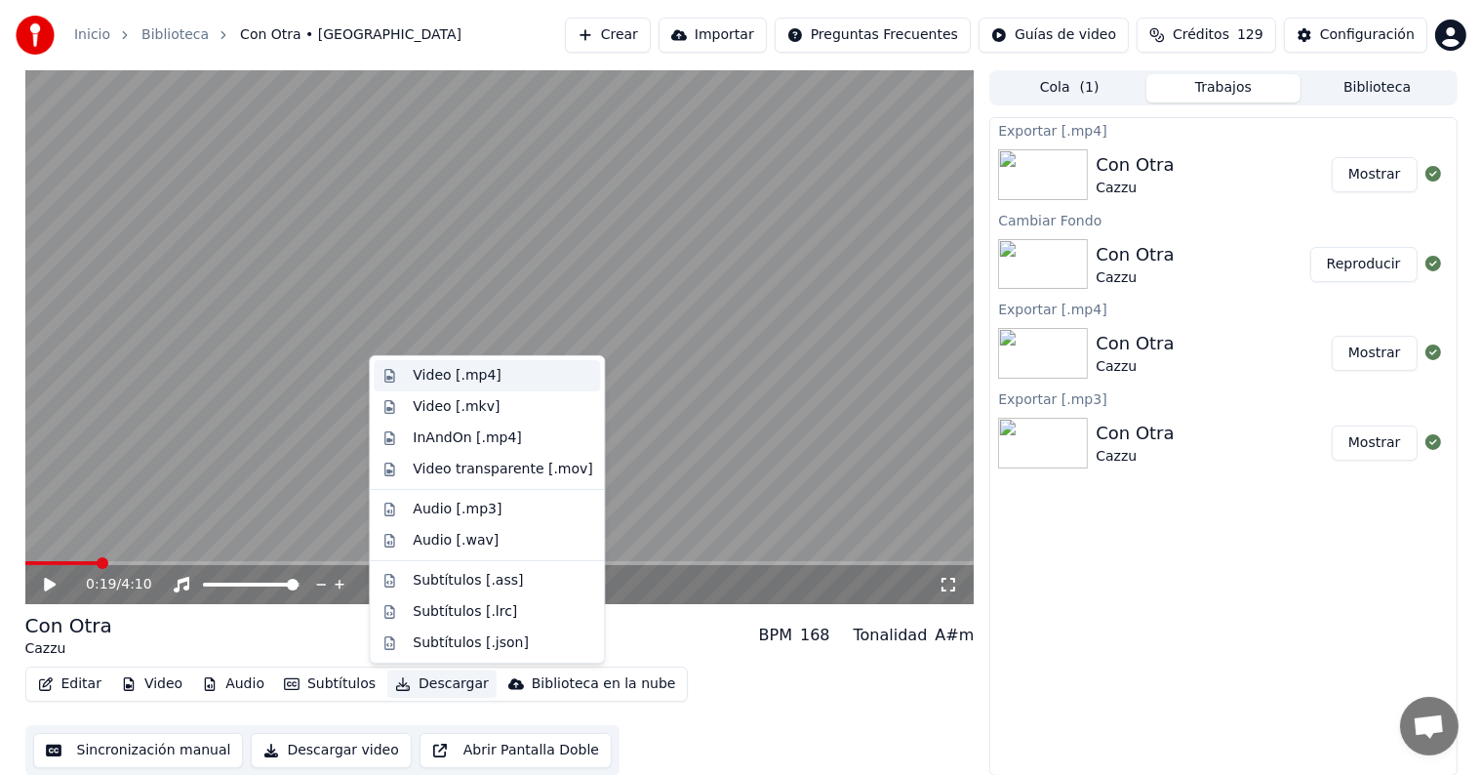
click at [467, 371] on div "Video [.mp4]" at bounding box center [457, 376] width 88 height 20
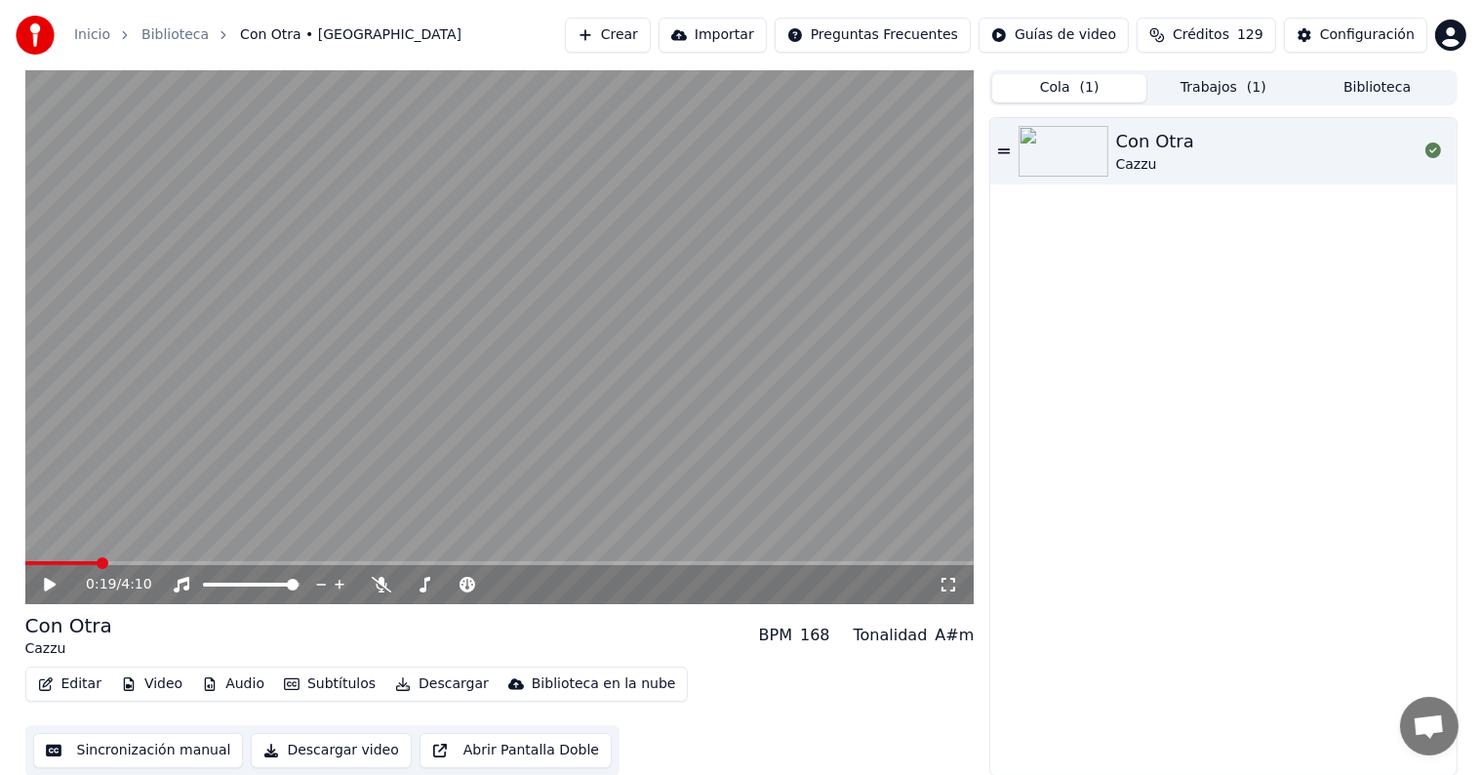
click at [1080, 88] on span "( 1 )" at bounding box center [1090, 88] width 20 height 20
click at [1221, 90] on button "Trabajos ( 1 )" at bounding box center [1223, 88] width 154 height 28
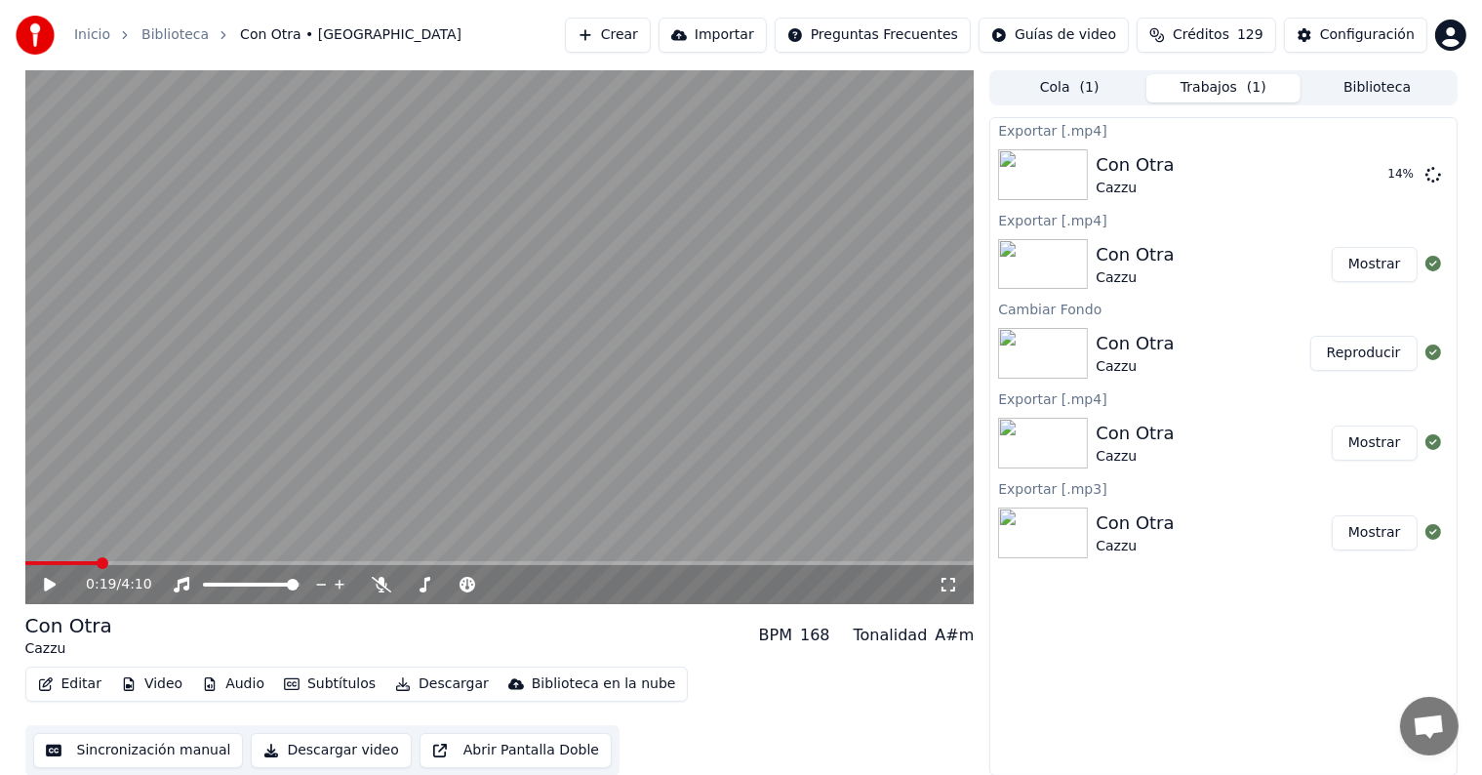
click at [1369, 87] on button "Biblioteca" at bounding box center [1377, 88] width 154 height 28
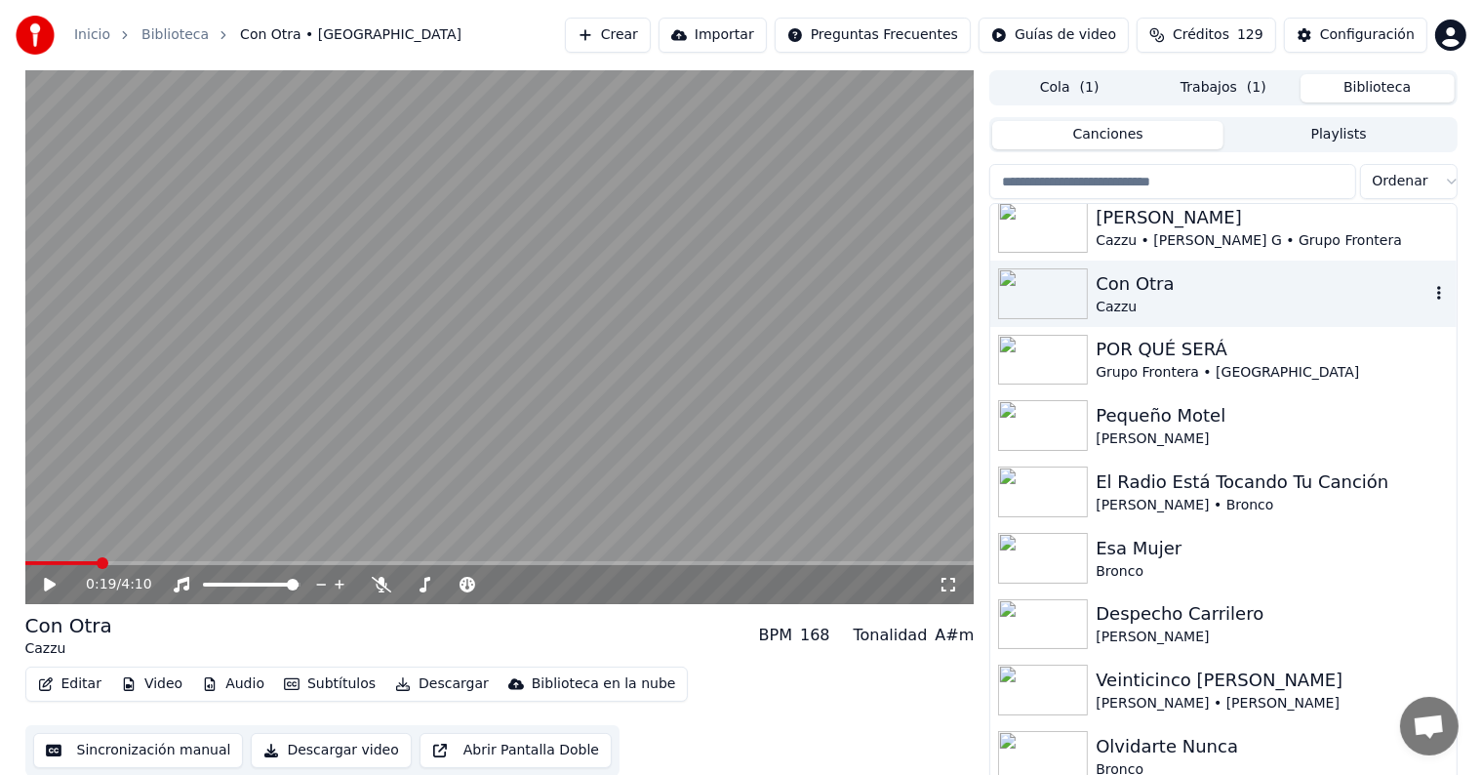
scroll to position [2071, 0]
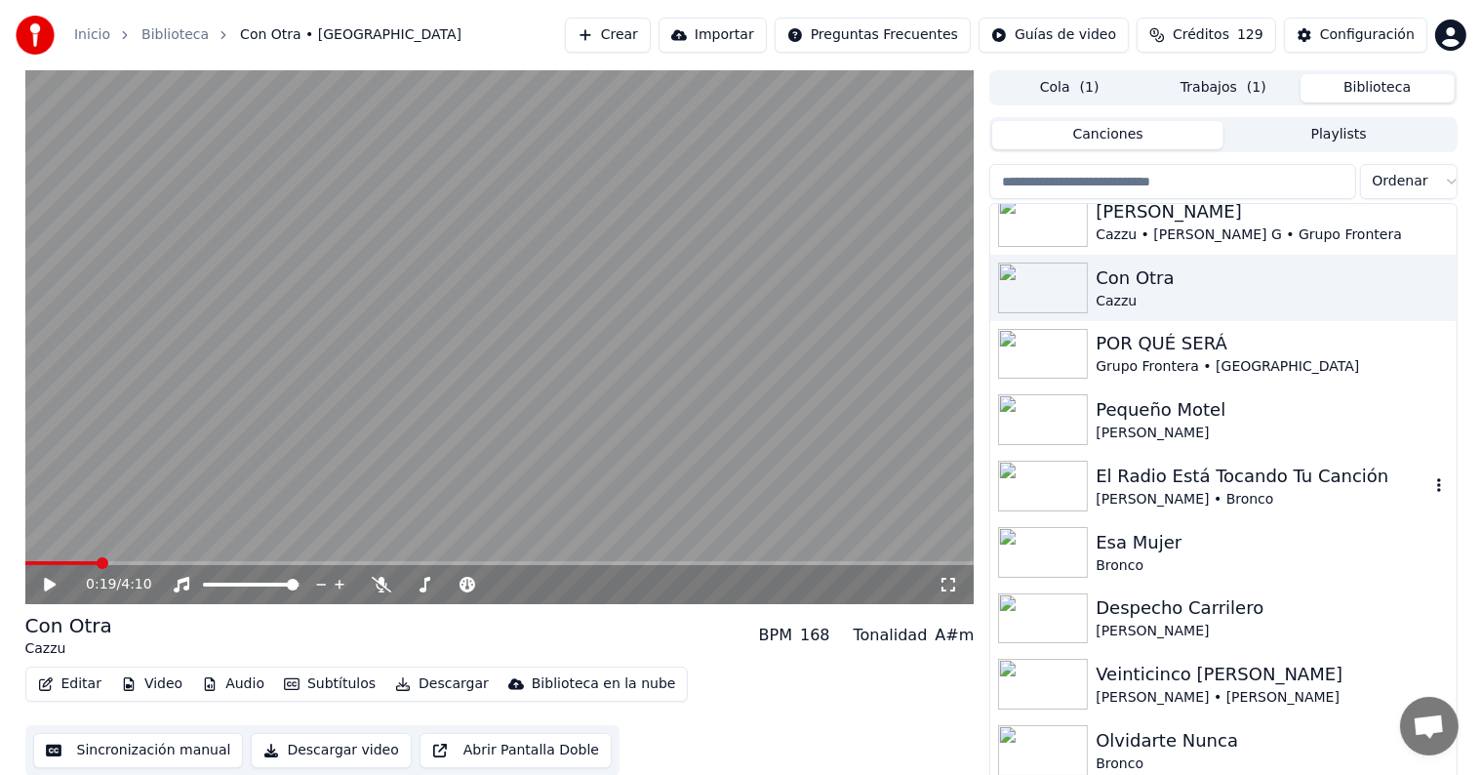
click at [1135, 484] on div "El Radio Está Tocando Tu Canción" at bounding box center [1261, 475] width 333 height 27
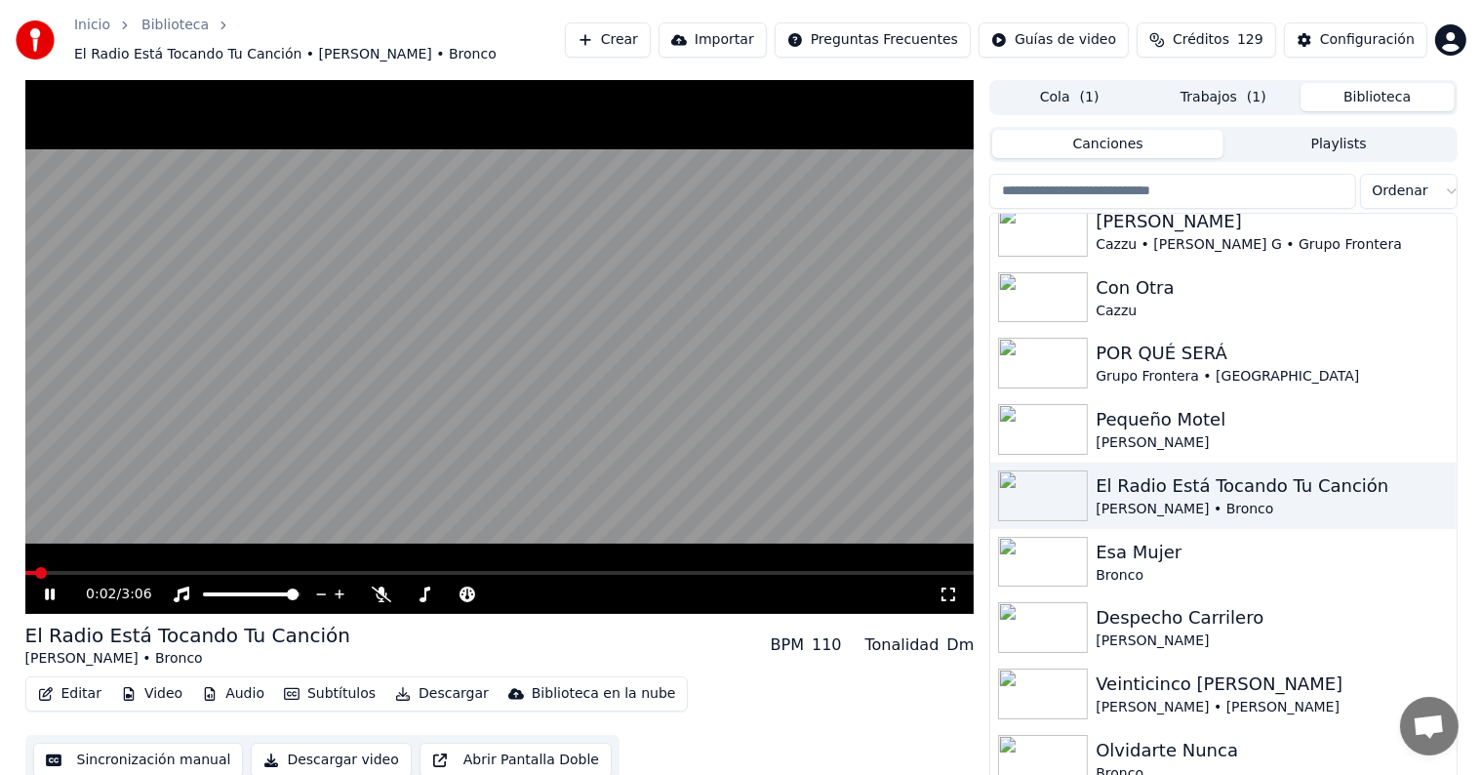
click at [421, 683] on button "Descargar" at bounding box center [441, 693] width 109 height 27
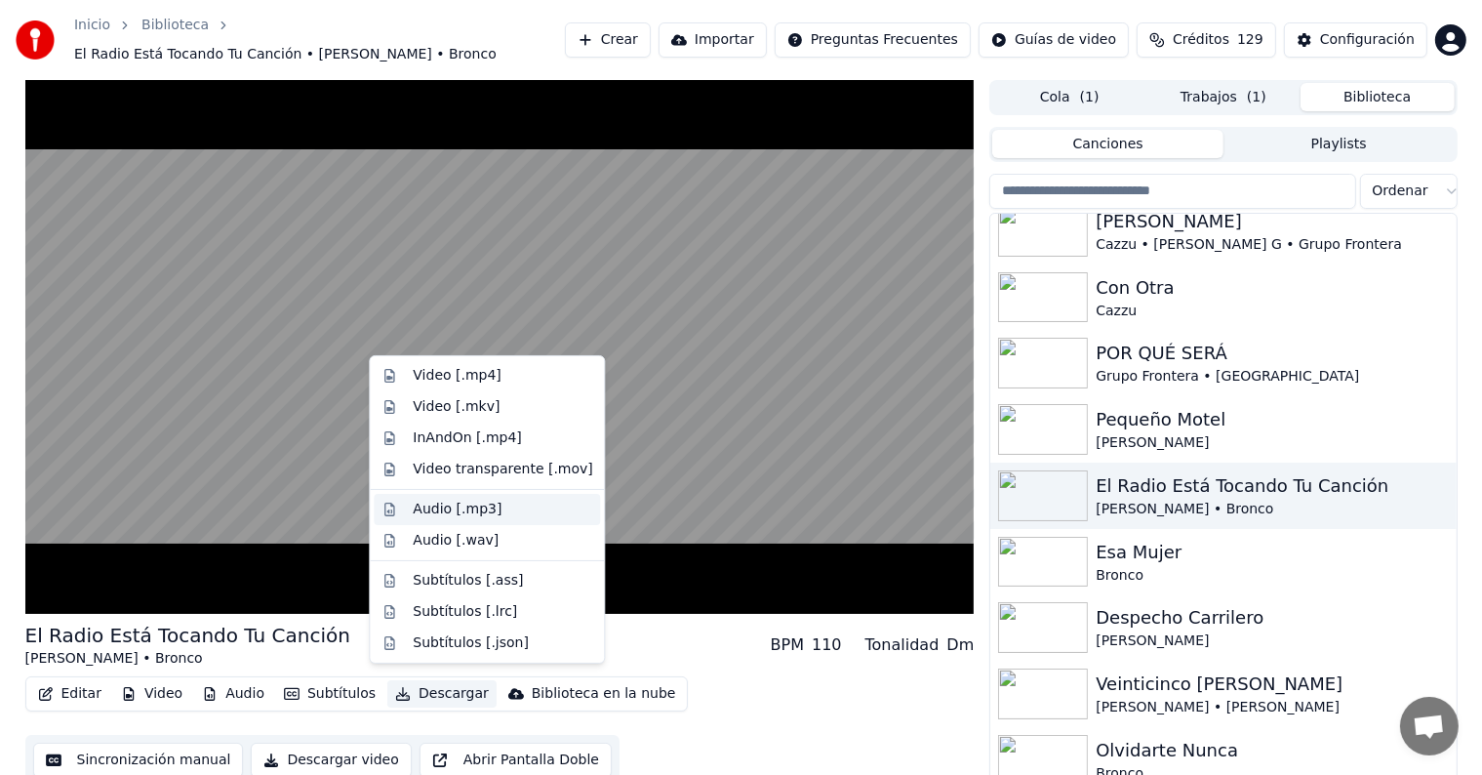
click at [477, 511] on div "Audio [.mp3]" at bounding box center [457, 509] width 89 height 20
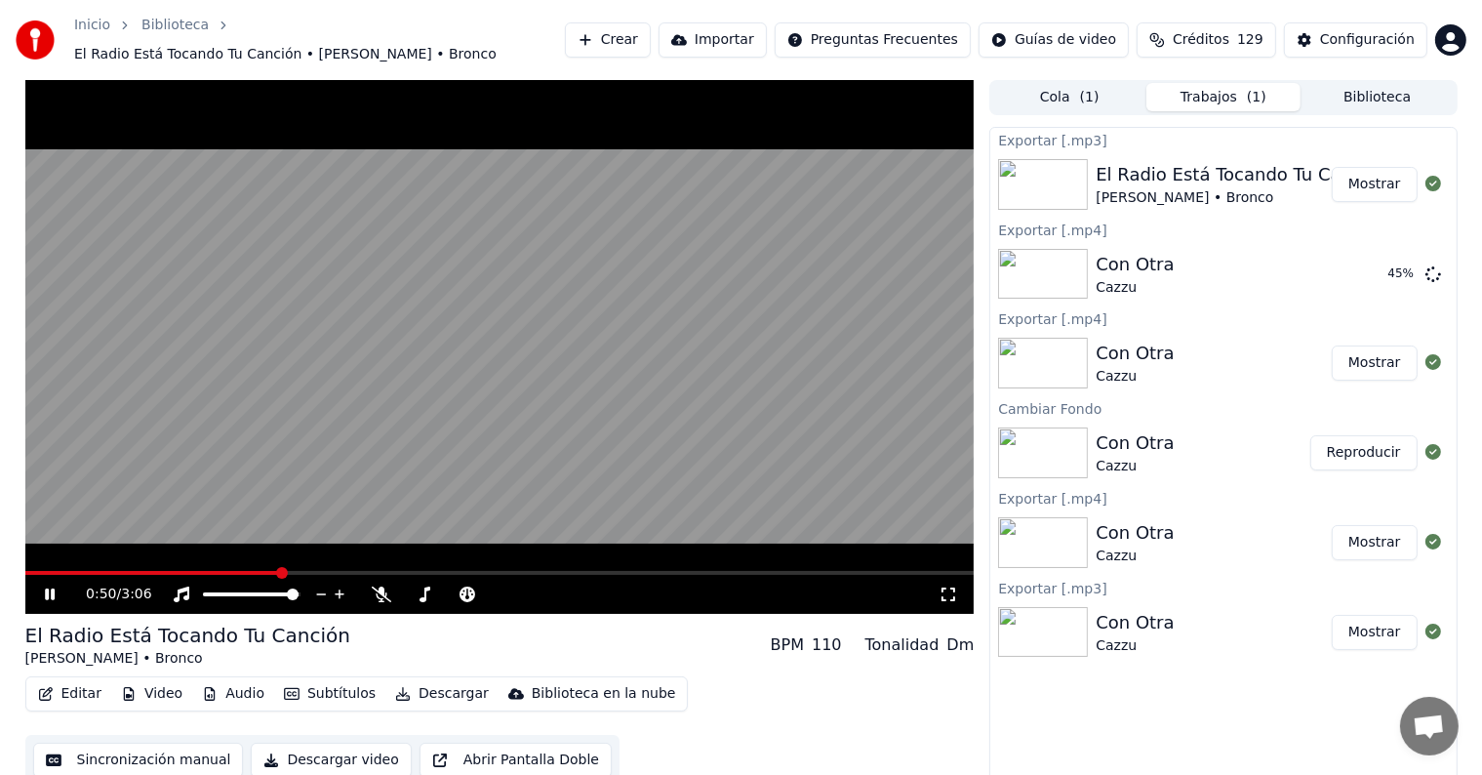
click at [50, 586] on icon at bounding box center [64, 594] width 46 height 16
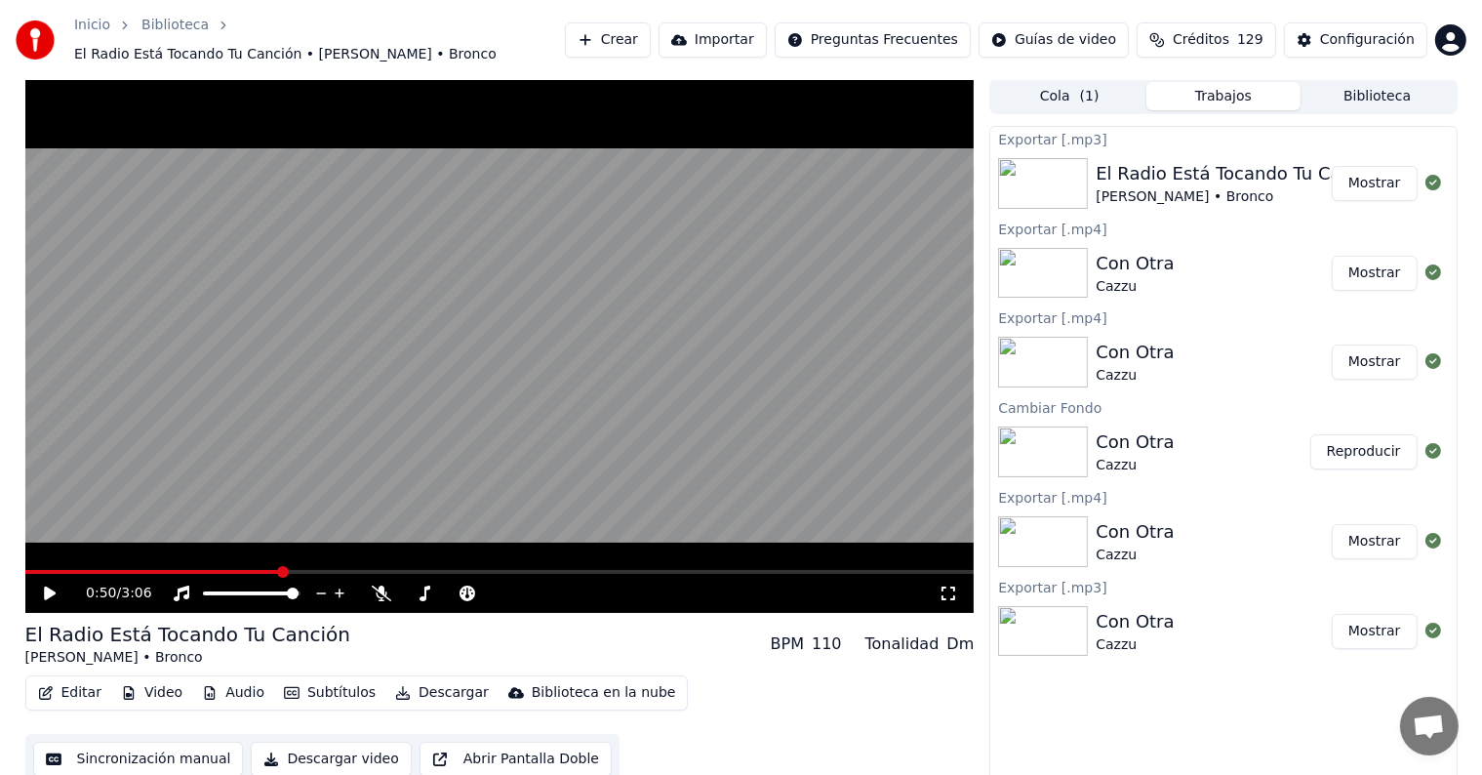
click at [1362, 86] on button "Biblioteca" at bounding box center [1377, 96] width 154 height 28
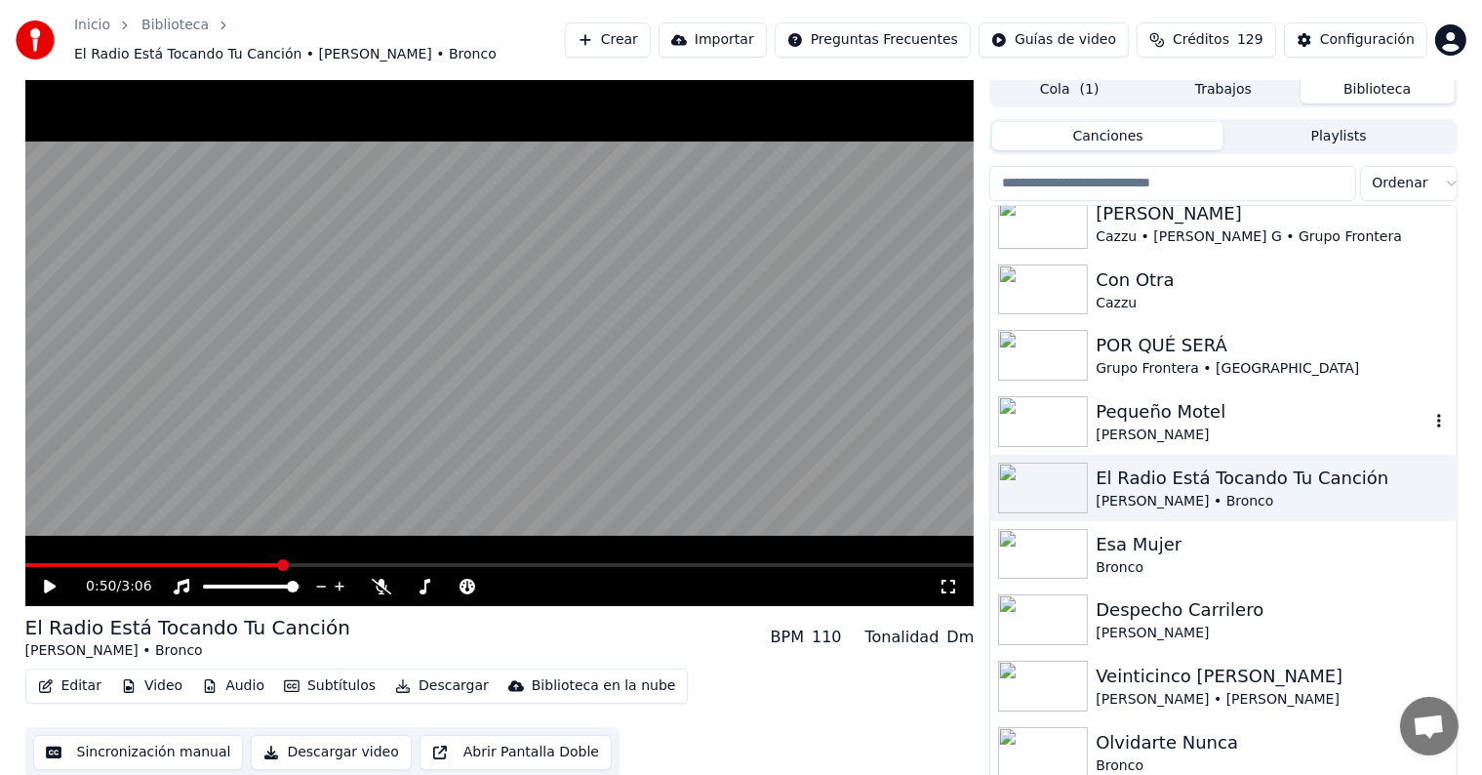
scroll to position [9, 0]
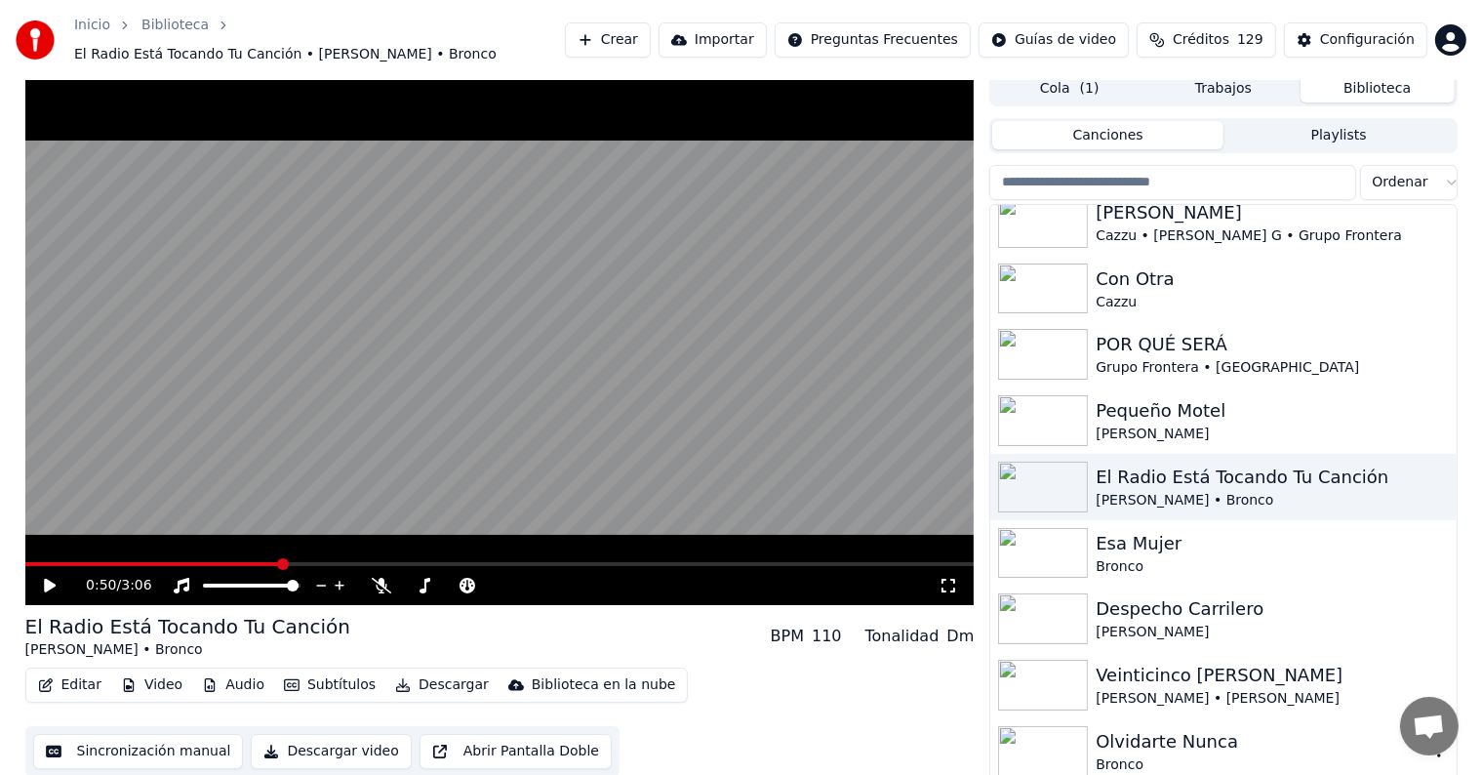
click at [1137, 736] on div "Olvidarte Nunca" at bounding box center [1261, 741] width 333 height 27
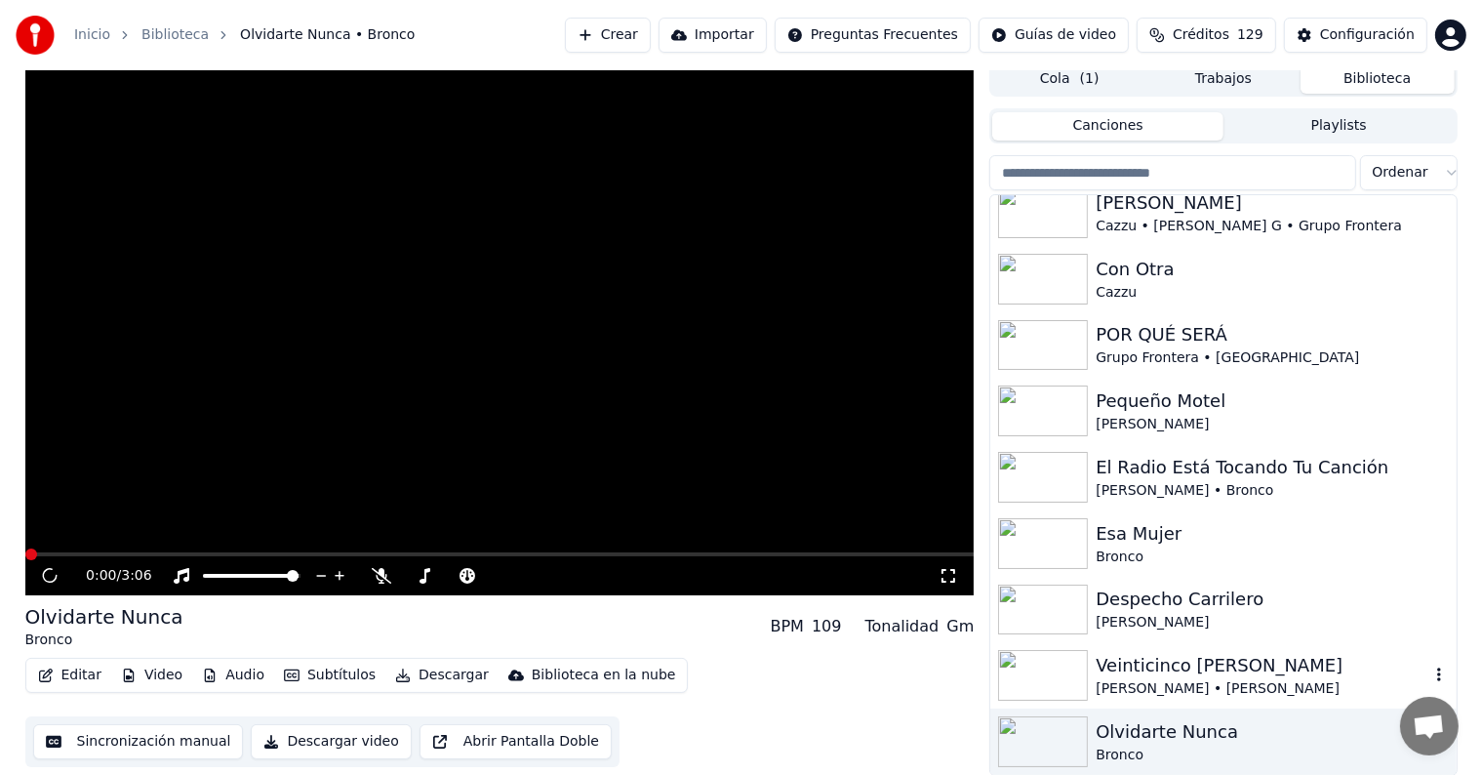
click at [1160, 660] on div "Veinticinco [PERSON_NAME]" at bounding box center [1261, 665] width 333 height 27
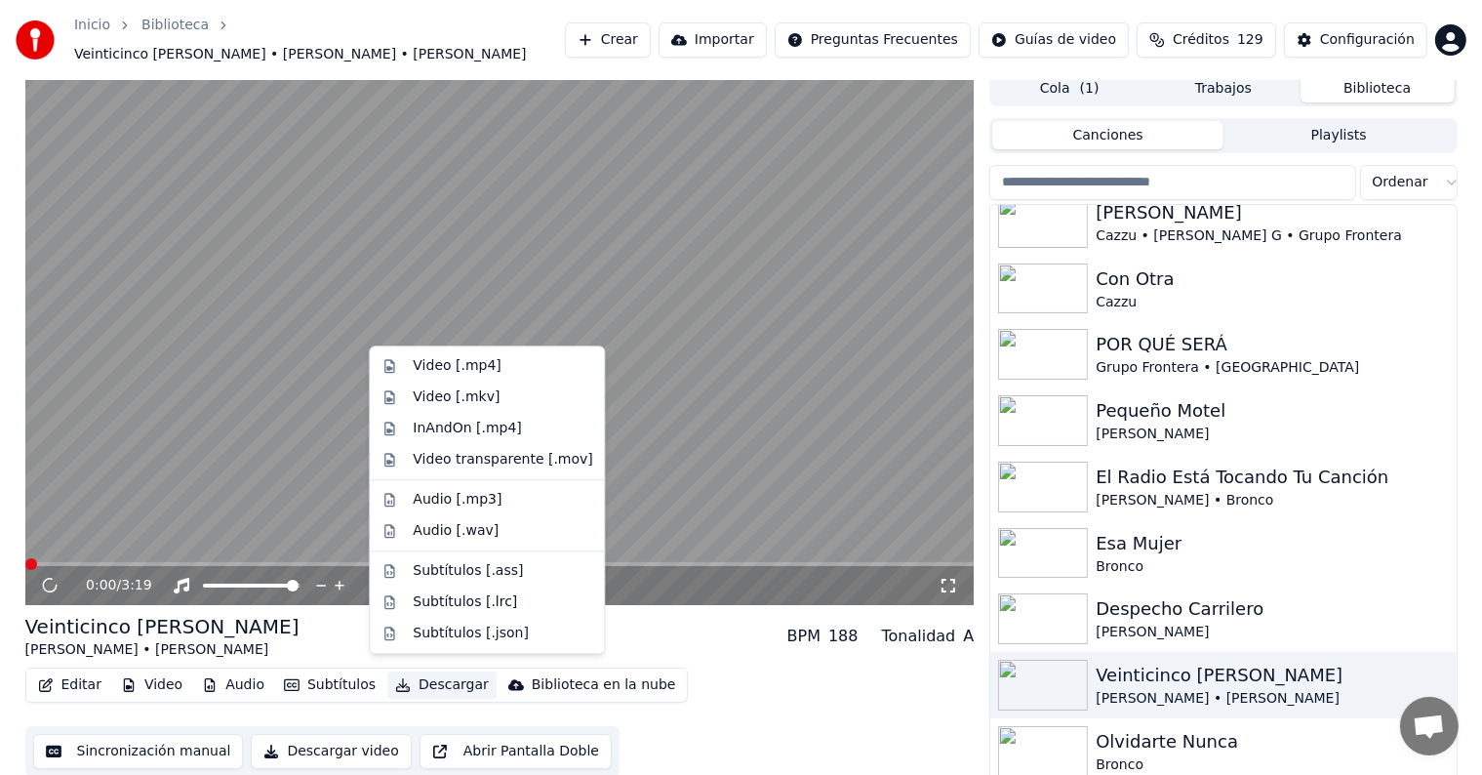
click at [419, 671] on button "Descargar" at bounding box center [441, 684] width 109 height 27
click at [695, 349] on video at bounding box center [499, 338] width 949 height 534
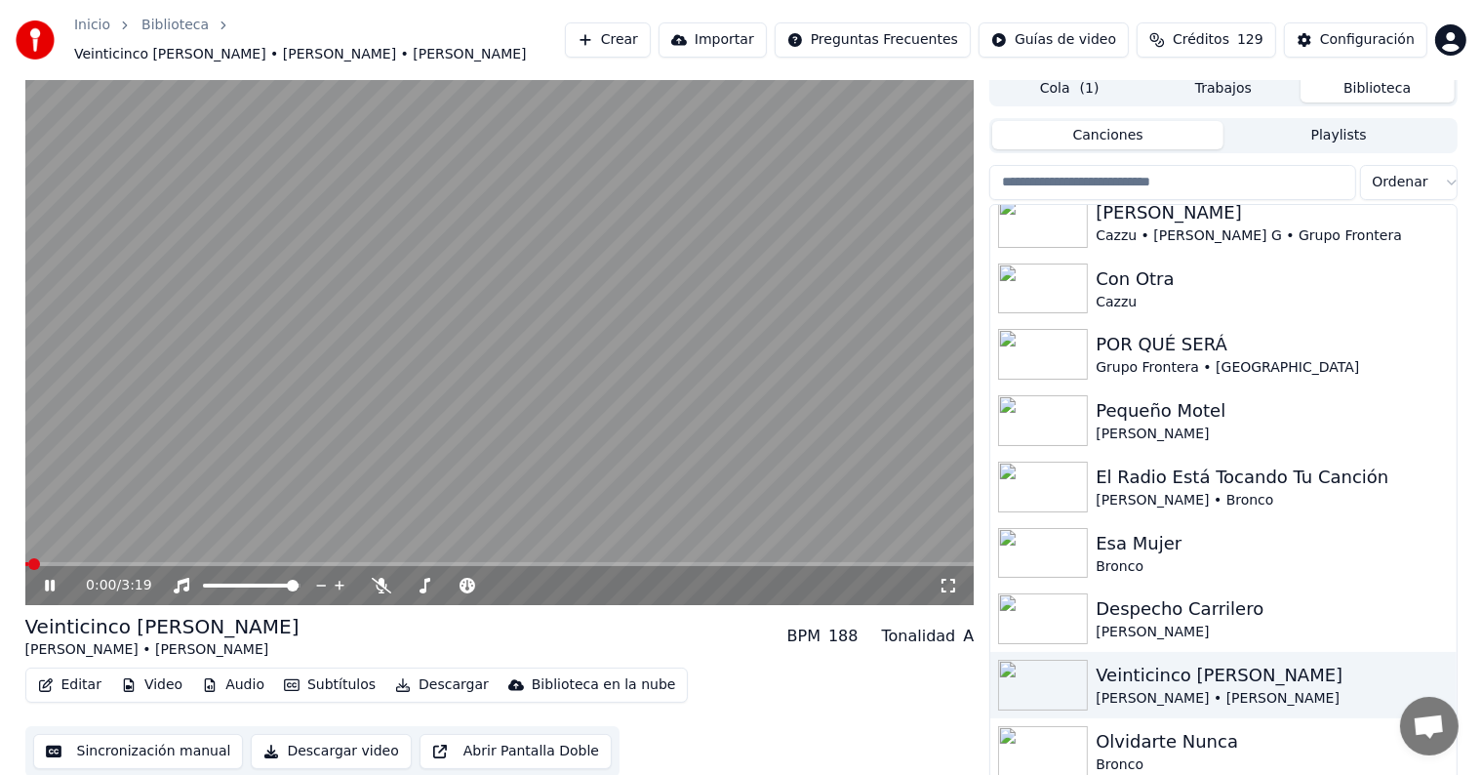
click at [434, 679] on button "Descargar" at bounding box center [441, 684] width 109 height 27
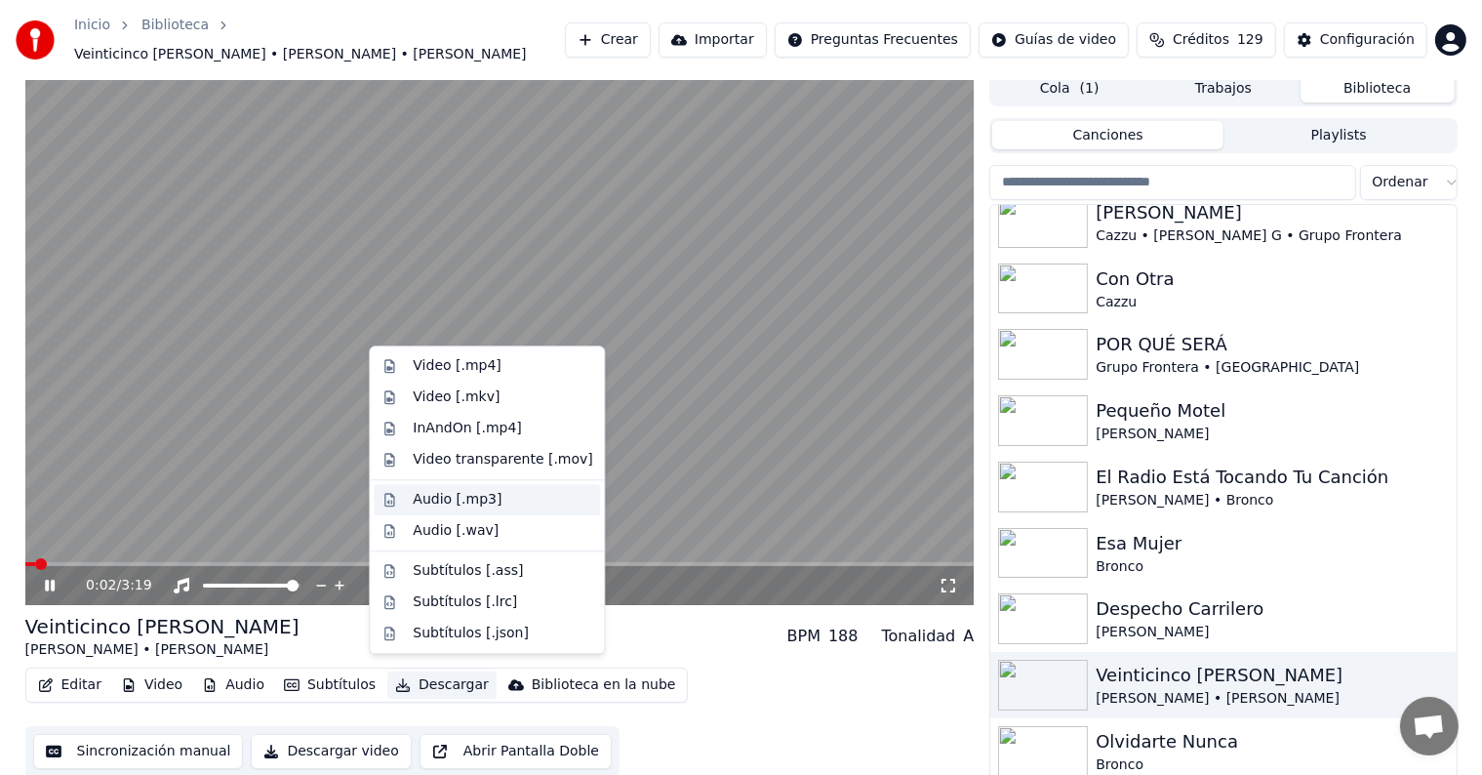
click at [469, 504] on div "Audio [.mp3]" at bounding box center [457, 500] width 89 height 20
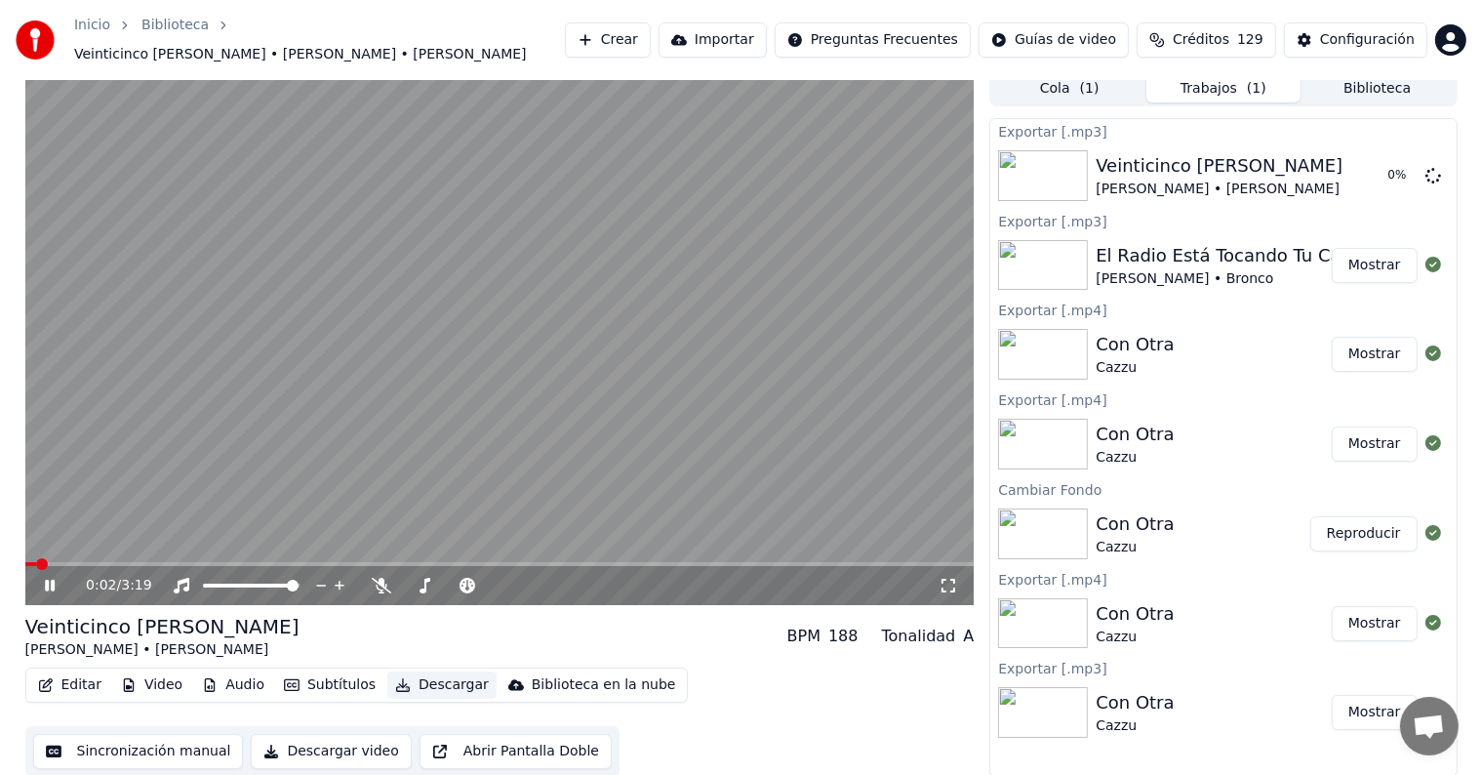
scroll to position [1, 0]
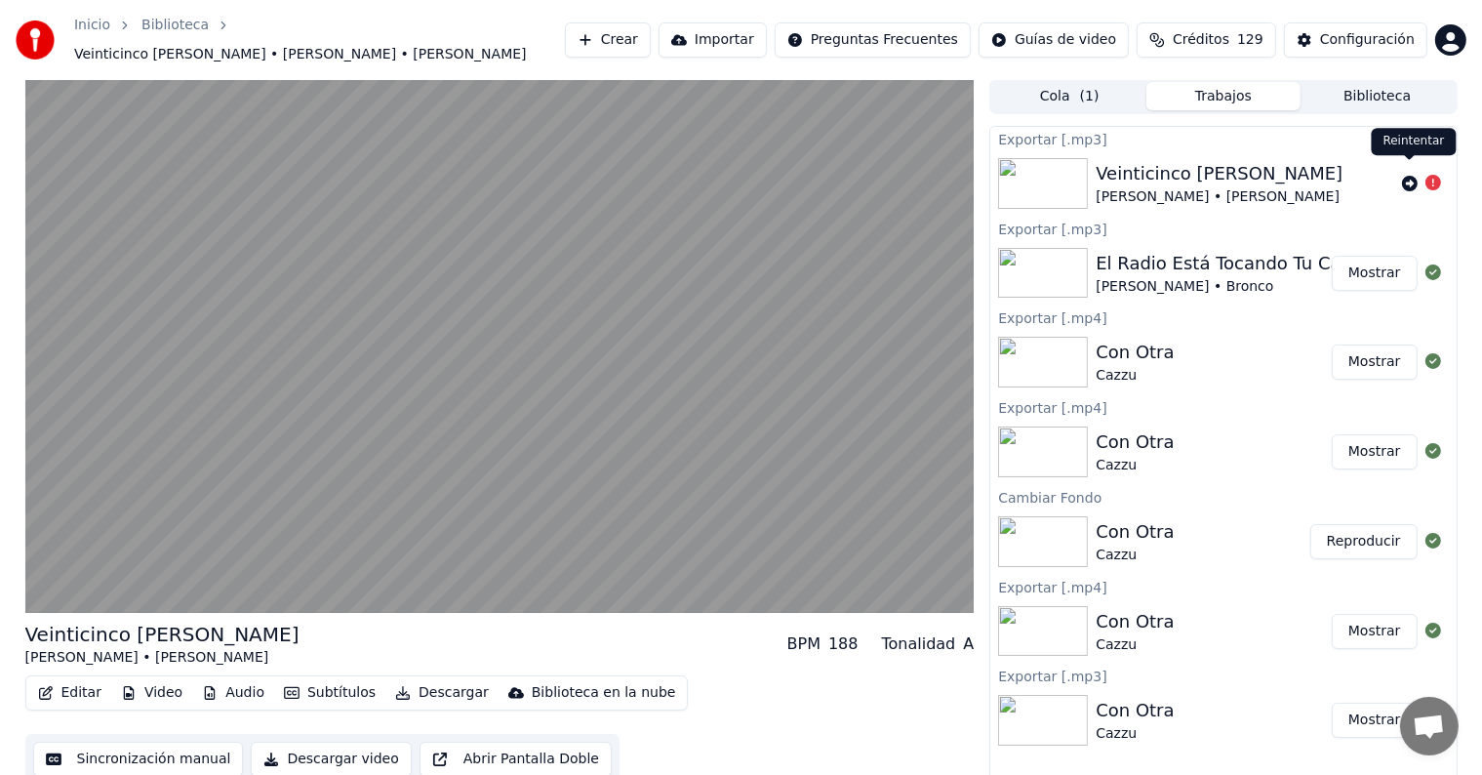
click at [1409, 176] on icon at bounding box center [1410, 184] width 16 height 16
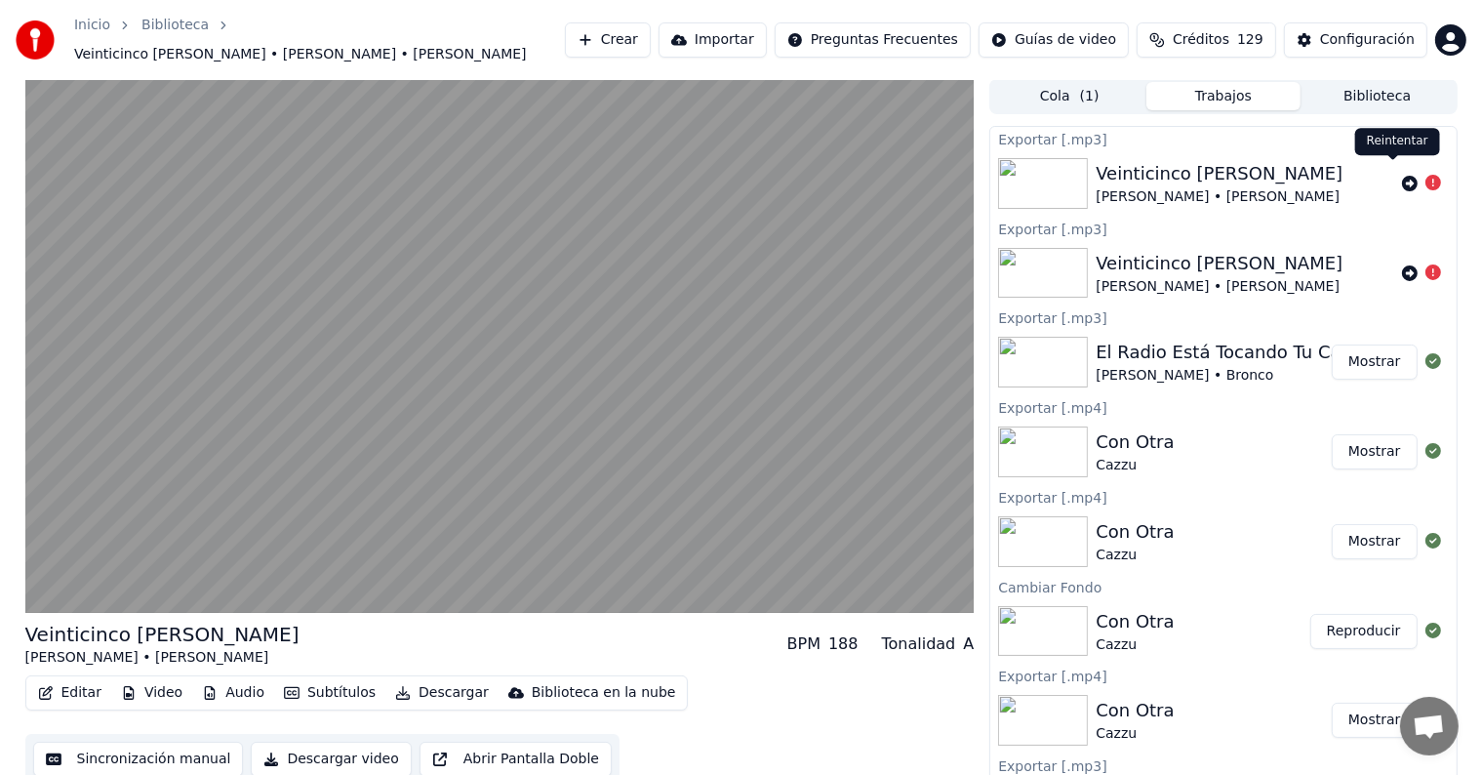
click at [1402, 176] on icon at bounding box center [1410, 184] width 16 height 16
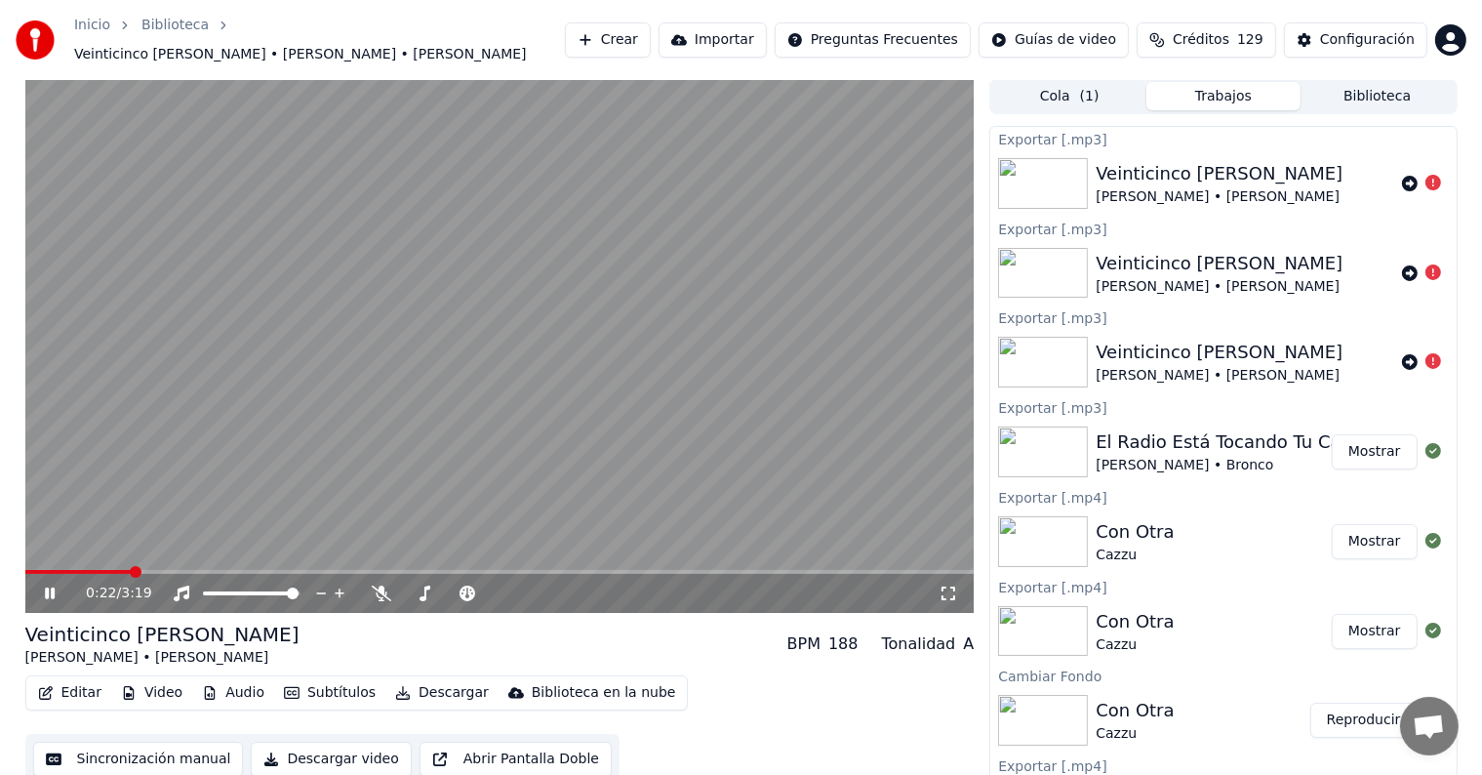
click at [43, 592] on div "0:22 / 3:19" at bounding box center [500, 593] width 934 height 20
click at [43, 585] on icon at bounding box center [64, 593] width 46 height 16
click at [1112, 366] on div "[PERSON_NAME] • [PERSON_NAME]" at bounding box center [1218, 376] width 247 height 20
click at [1208, 82] on button "Trabajos" at bounding box center [1223, 96] width 154 height 28
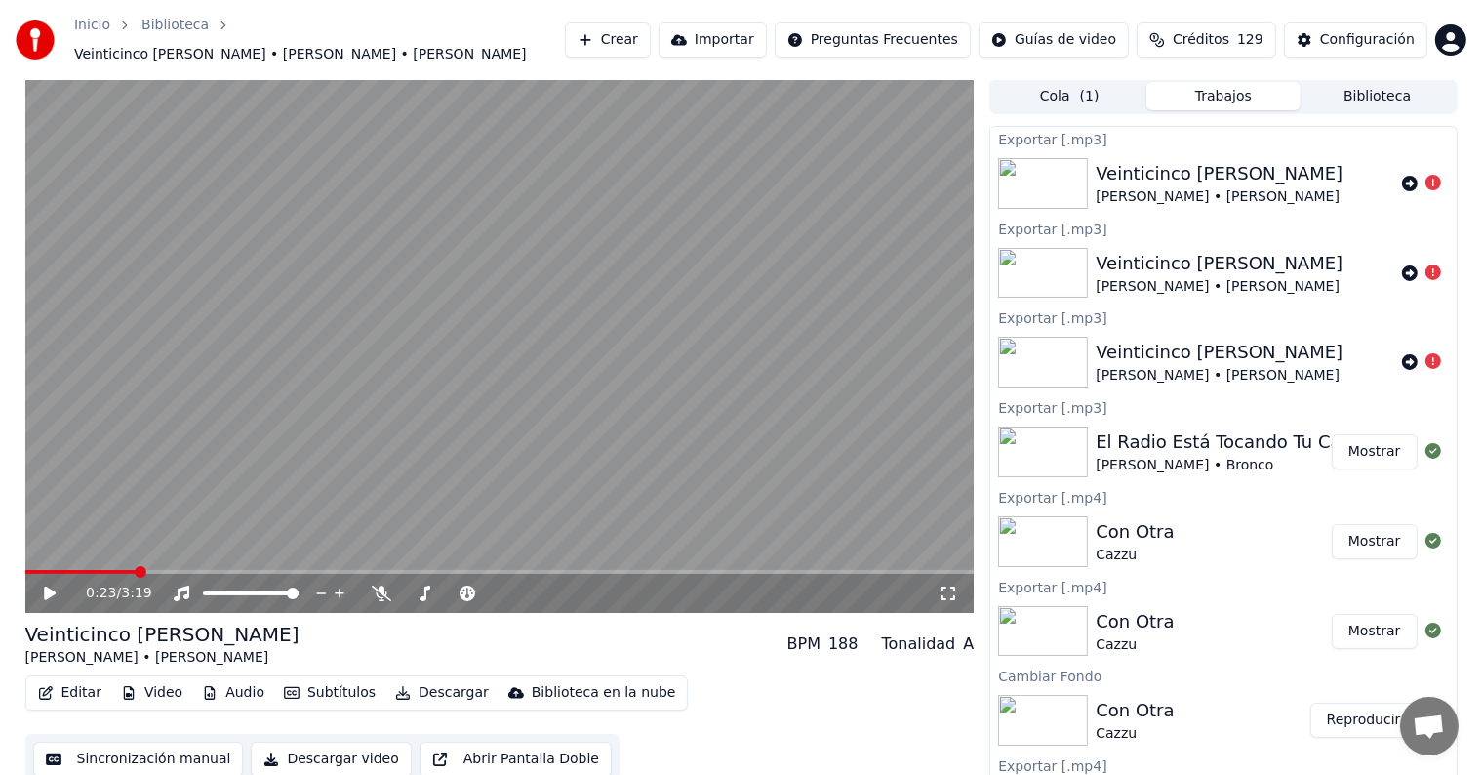
click at [1385, 96] on button "Biblioteca" at bounding box center [1377, 96] width 154 height 28
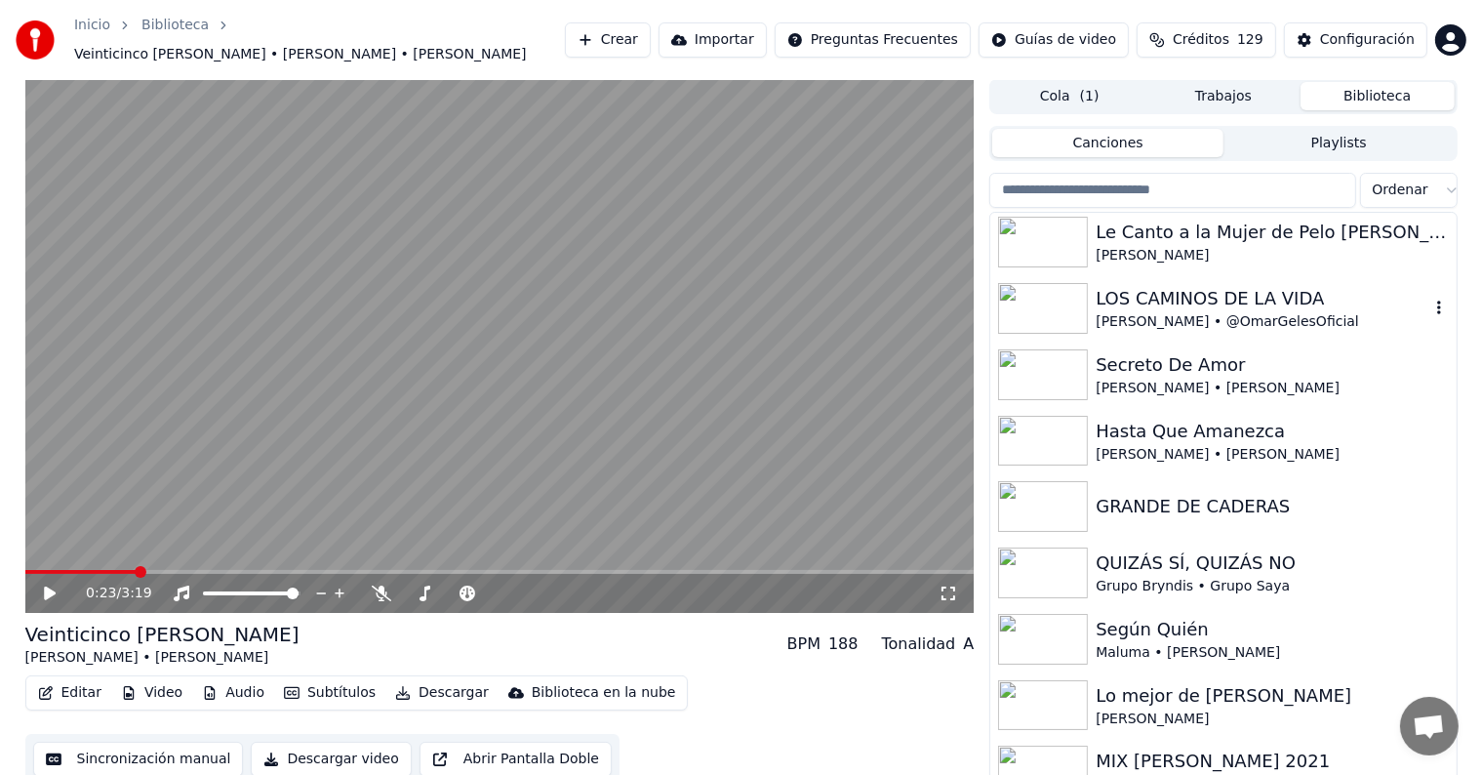
scroll to position [1463, 0]
click at [1171, 423] on div "Hasta Que Amanezca" at bounding box center [1261, 430] width 333 height 27
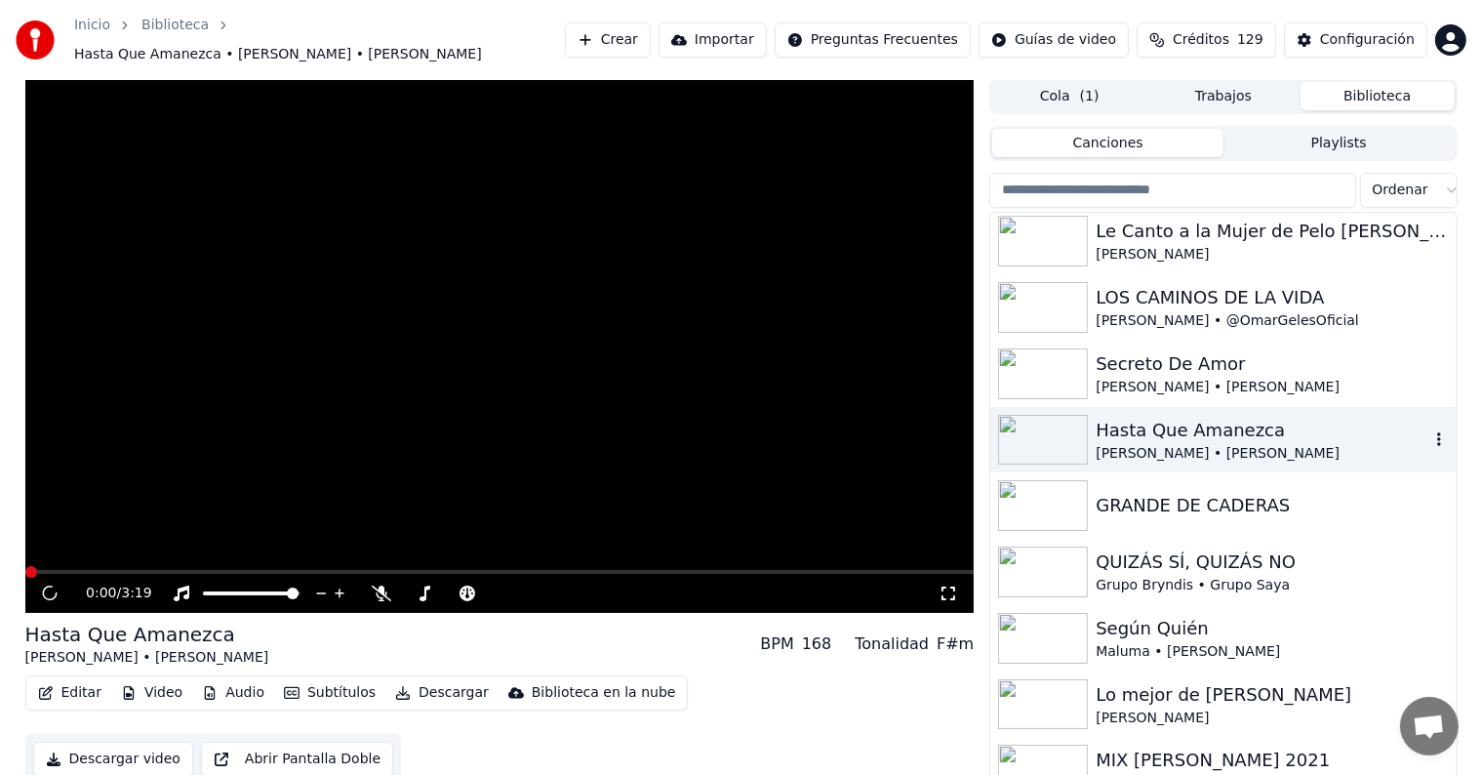
click at [1171, 423] on div "Hasta Que Amanezca" at bounding box center [1261, 430] width 333 height 27
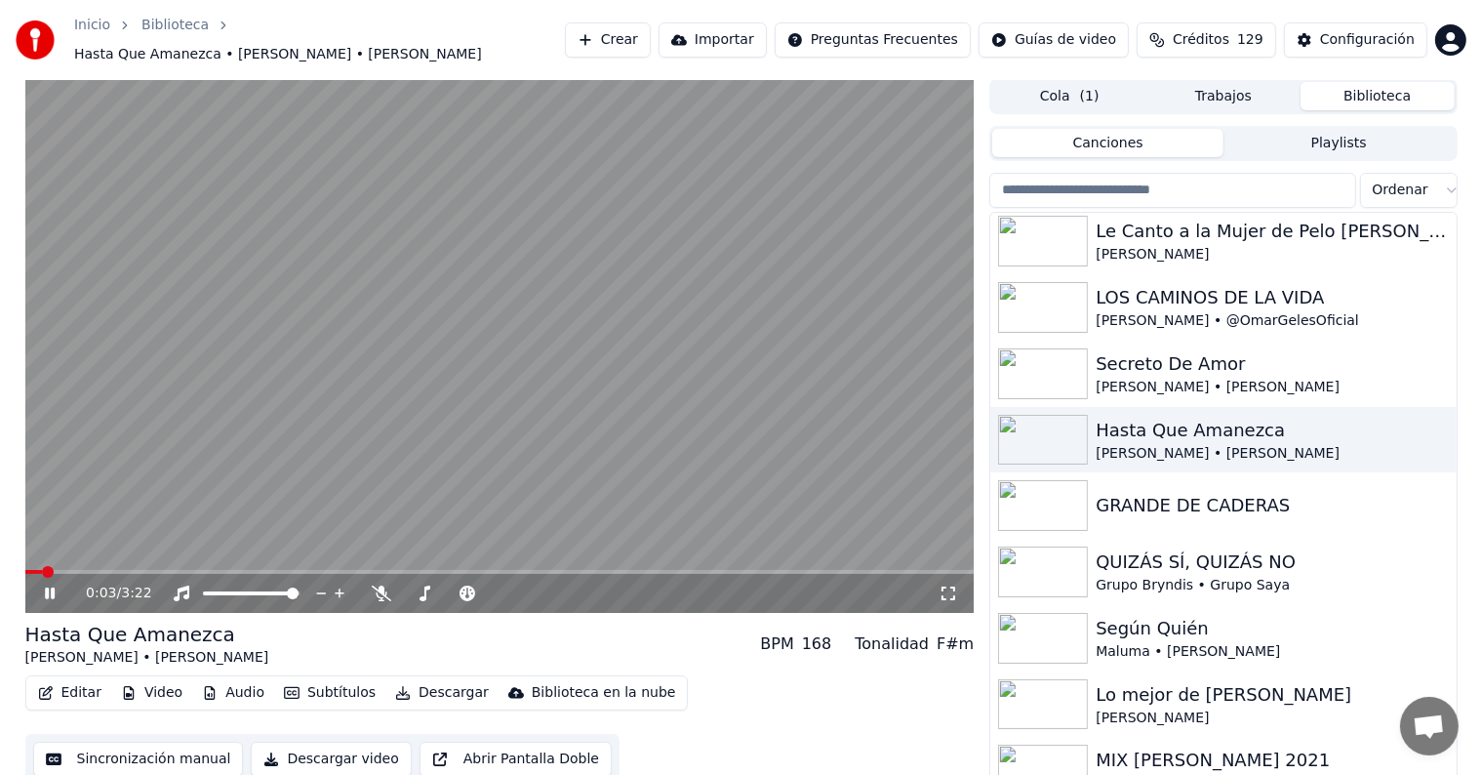
click at [398, 690] on button "Descargar" at bounding box center [441, 692] width 109 height 27
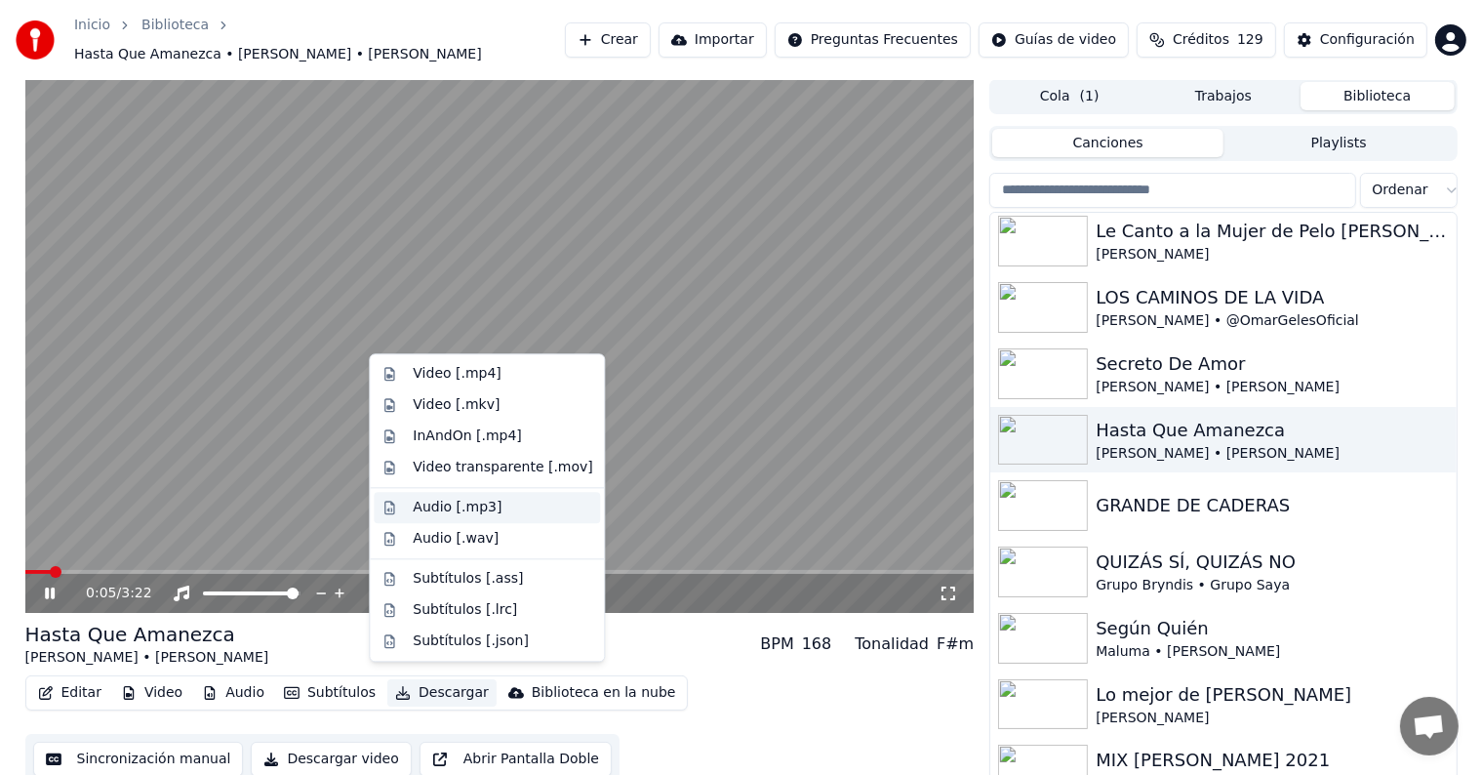
click at [474, 508] on div "Audio [.mp3]" at bounding box center [457, 507] width 89 height 20
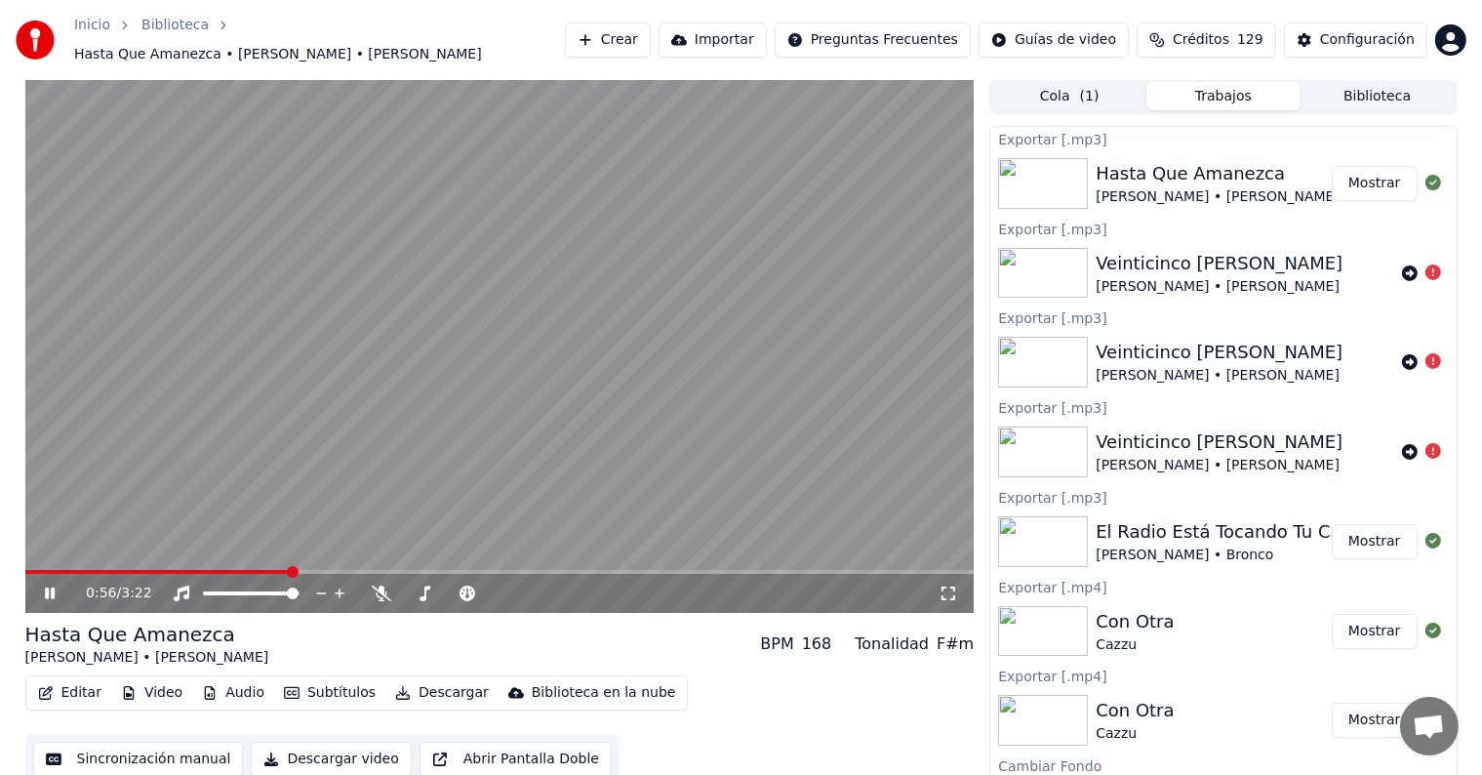
click at [52, 587] on icon at bounding box center [50, 593] width 10 height 12
click at [34, 566] on span at bounding box center [40, 572] width 12 height 12
click at [55, 585] on icon at bounding box center [64, 593] width 46 height 16
